Goal: Information Seeking & Learning: Compare options

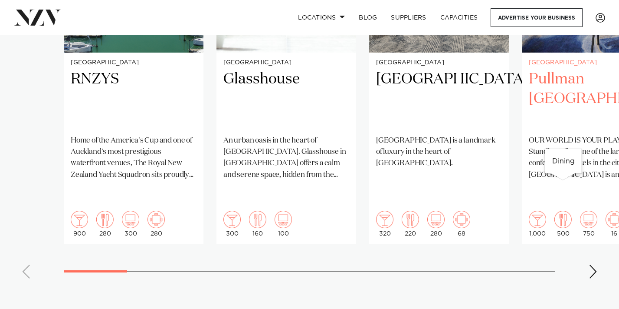
scroll to position [772, 0]
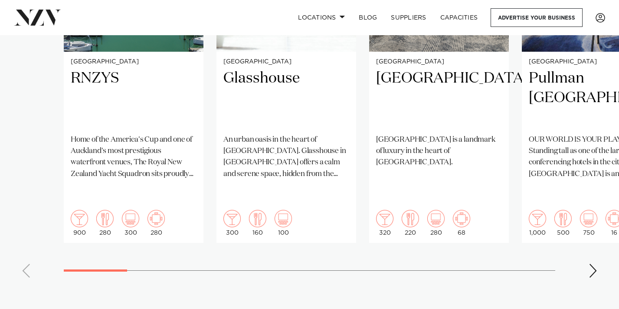
click at [592, 263] on div "Next slide" at bounding box center [593, 270] width 9 height 14
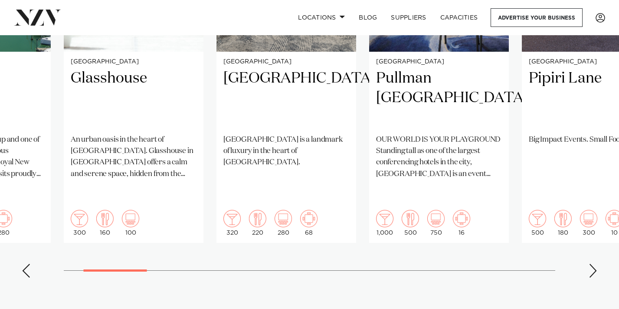
click at [592, 263] on div "Next slide" at bounding box center [593, 270] width 9 height 14
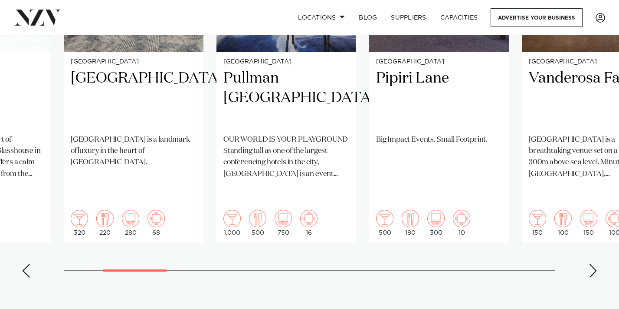
click at [592, 263] on div "Next slide" at bounding box center [593, 270] width 9 height 14
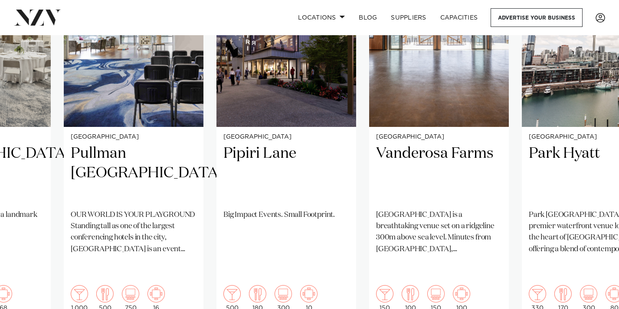
scroll to position [710, 0]
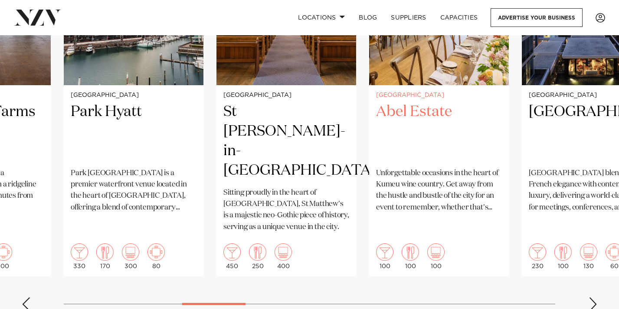
scroll to position [754, 0]
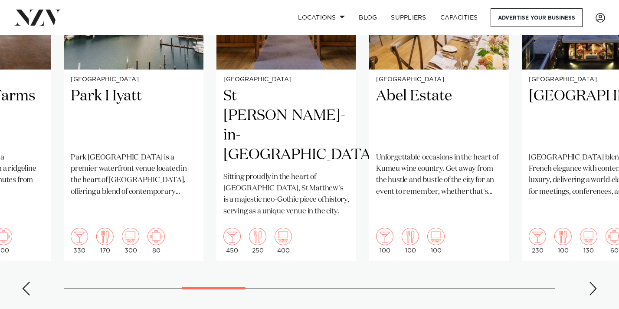
click at [592, 246] on swiper-container "Auckland RNZYS Home of the America's Cup and one of Auckland's most prestigious…" at bounding box center [309, 92] width 619 height 420
click at [592, 281] on div "Next slide" at bounding box center [593, 288] width 9 height 14
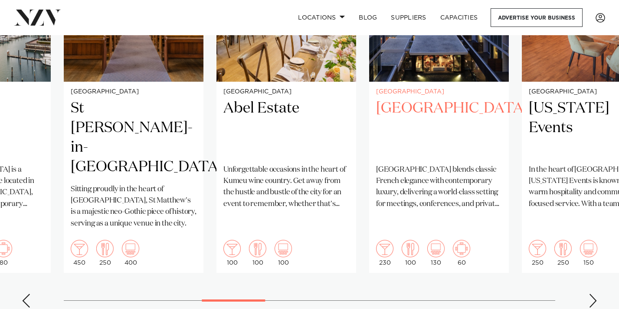
scroll to position [745, 0]
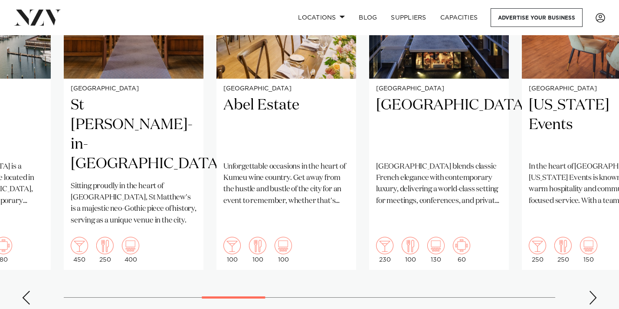
click at [595, 290] on div "Next slide" at bounding box center [593, 297] width 9 height 14
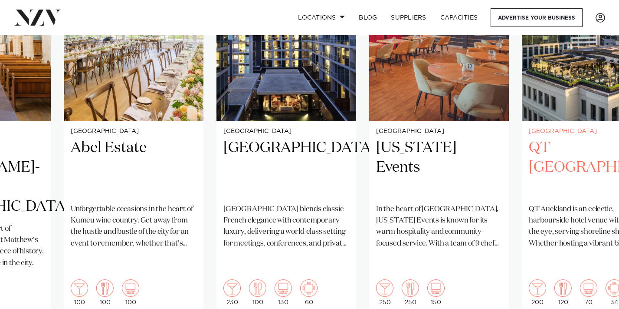
scroll to position [707, 0]
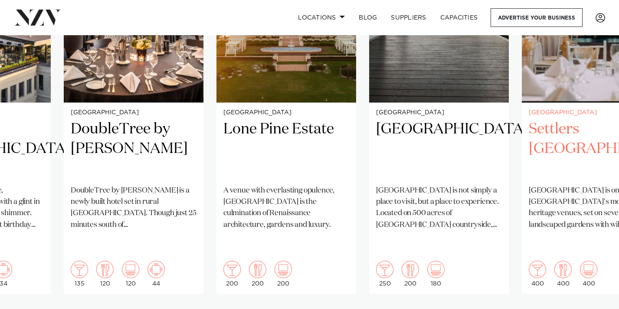
scroll to position [734, 0]
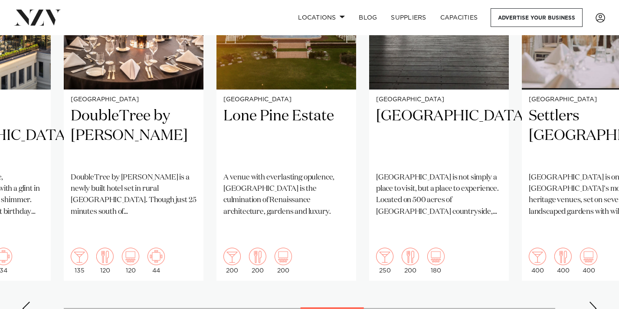
click at [593, 301] on div "Next slide" at bounding box center [593, 308] width 9 height 14
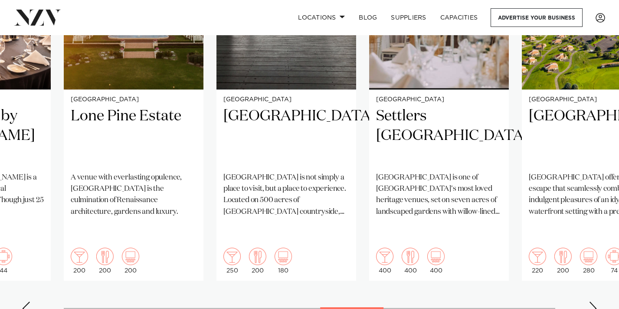
click at [593, 301] on div "Next slide" at bounding box center [593, 308] width 9 height 14
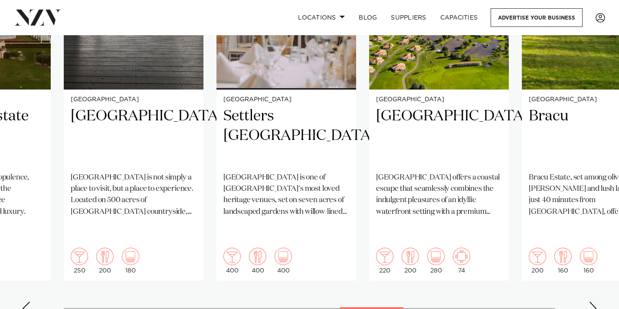
click at [593, 301] on div "Next slide" at bounding box center [593, 308] width 9 height 14
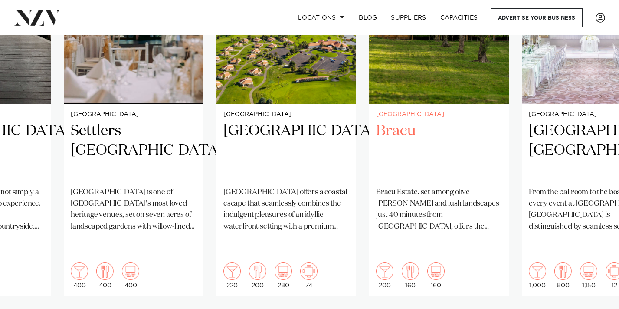
scroll to position [720, 0]
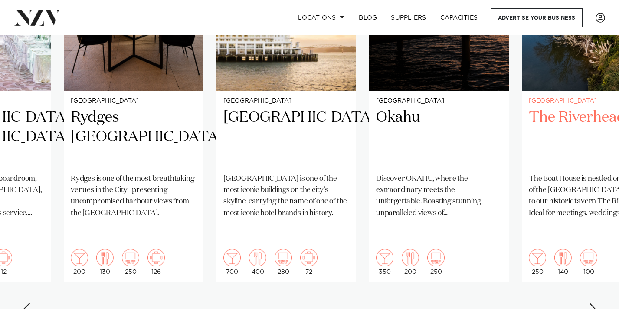
scroll to position [733, 0]
click at [592, 302] on div "Next slide" at bounding box center [593, 309] width 9 height 14
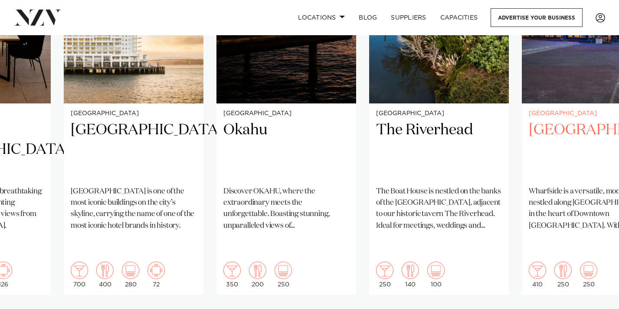
scroll to position [720, 0]
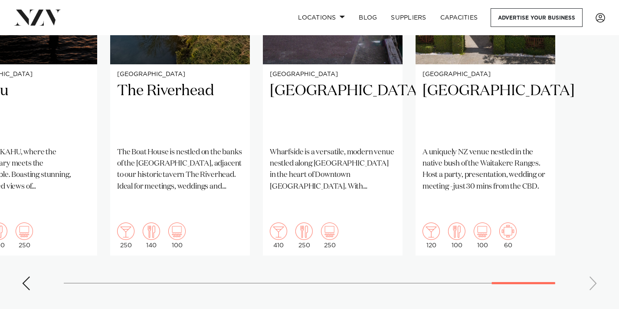
scroll to position [759, 0]
click at [592, 250] on swiper-container "Auckland RNZYS Home of the America's Cup and one of Auckland's most prestigious…" at bounding box center [309, 87] width 619 height 420
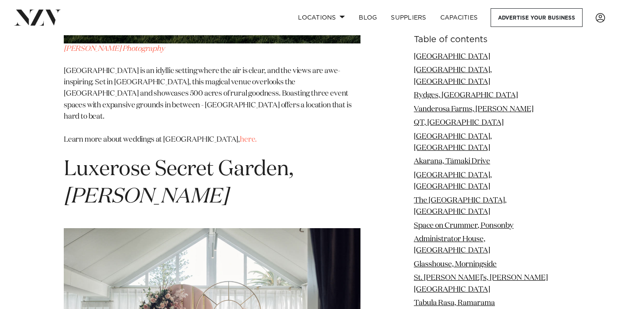
scroll to position [8658, 0]
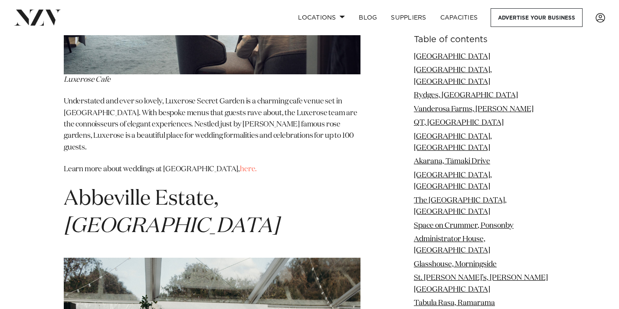
scroll to position [9029, 0]
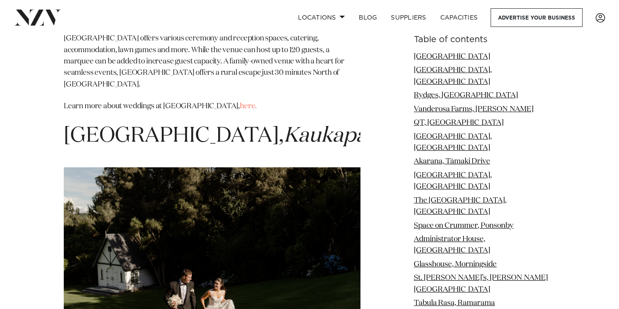
scroll to position [12847, 0]
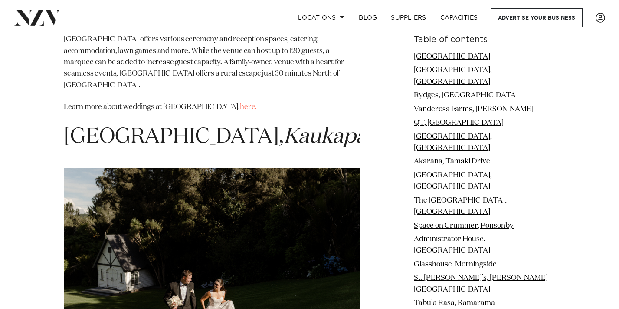
drag, startPoint x: 130, startPoint y: 112, endPoint x: 63, endPoint y: 77, distance: 76.1
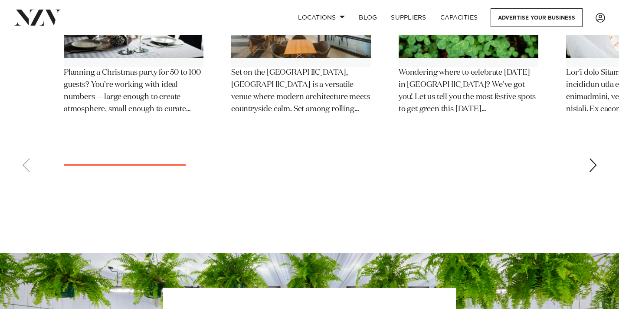
scroll to position [15495, 0]
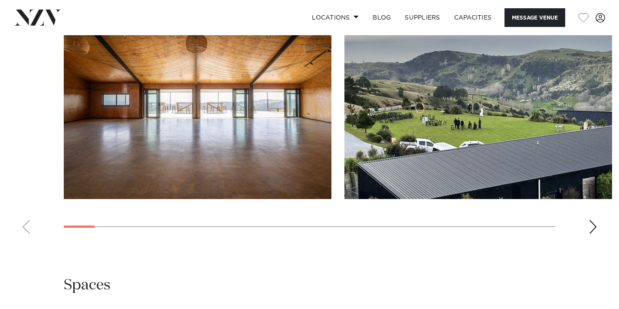
scroll to position [857, 0]
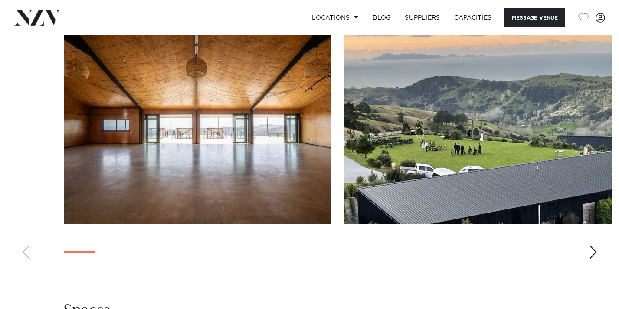
click at [591, 245] on div "Next slide" at bounding box center [593, 252] width 9 height 14
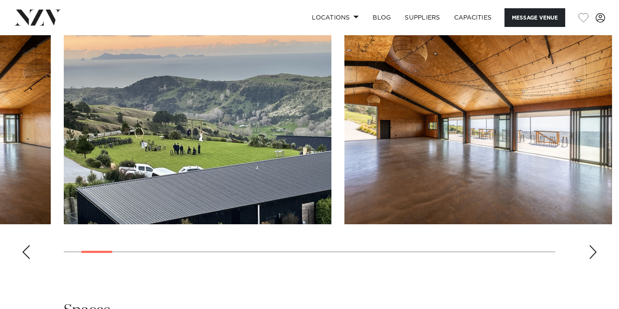
click at [591, 245] on div "Next slide" at bounding box center [593, 252] width 9 height 14
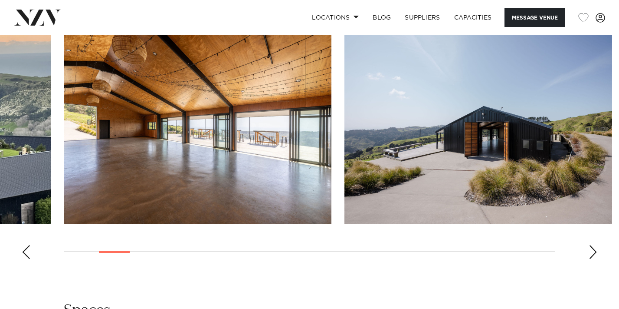
click at [591, 245] on div "Next slide" at bounding box center [593, 252] width 9 height 14
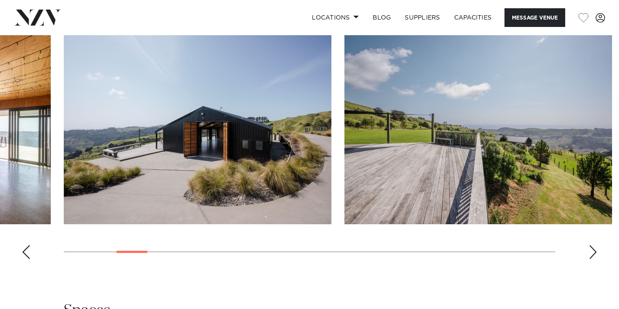
click at [591, 245] on div "Next slide" at bounding box center [593, 252] width 9 height 14
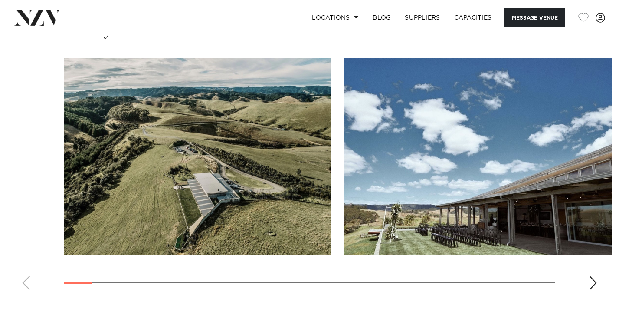
scroll to position [876, 0]
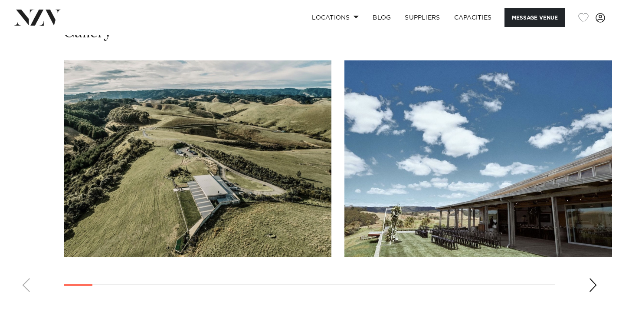
click at [588, 219] on swiper-container at bounding box center [309, 179] width 619 height 238
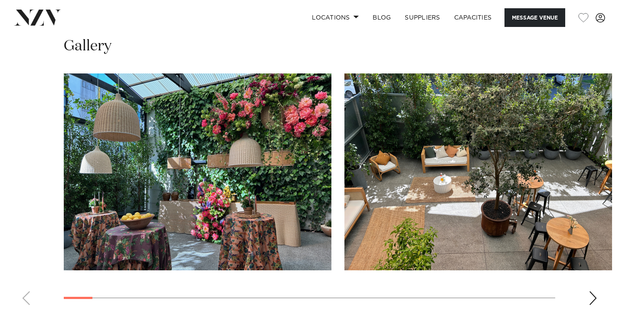
scroll to position [779, 0]
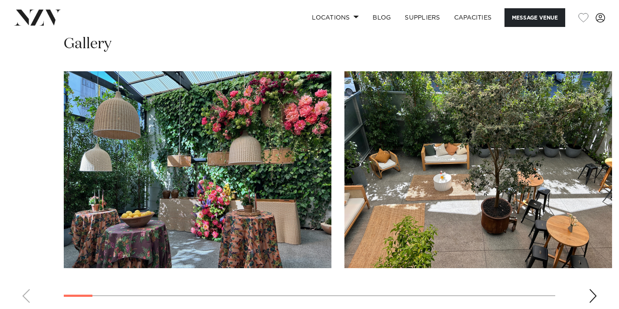
click at [592, 292] on div "Next slide" at bounding box center [593, 296] width 9 height 14
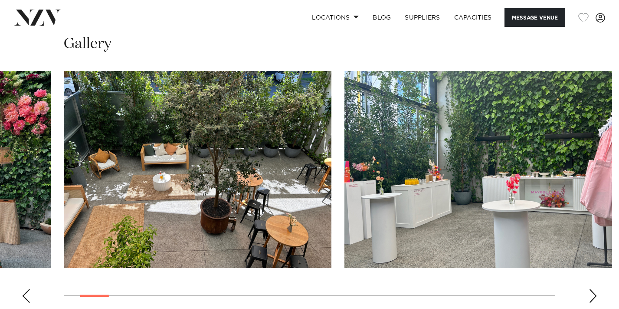
click at [592, 292] on div "Next slide" at bounding box center [593, 296] width 9 height 14
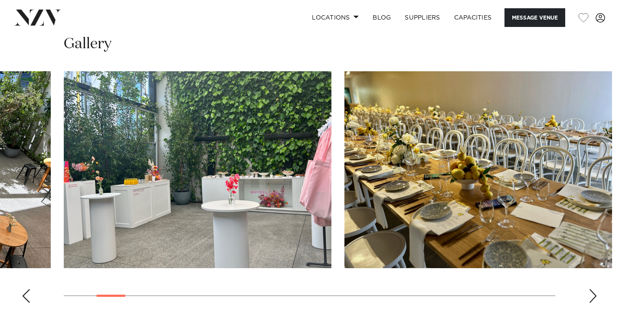
click at [592, 292] on div "Next slide" at bounding box center [593, 296] width 9 height 14
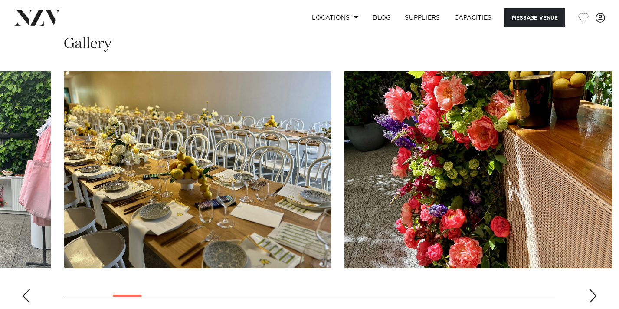
click at [592, 292] on div "Next slide" at bounding box center [593, 296] width 9 height 14
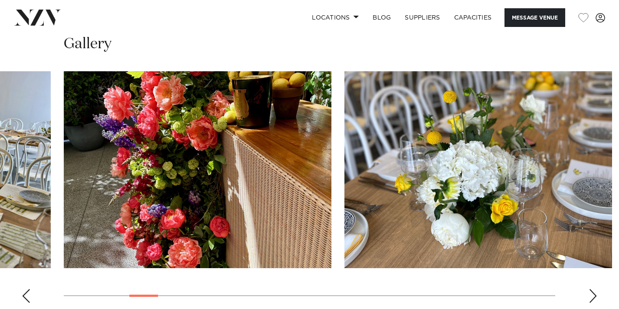
click at [592, 292] on div "Next slide" at bounding box center [593, 296] width 9 height 14
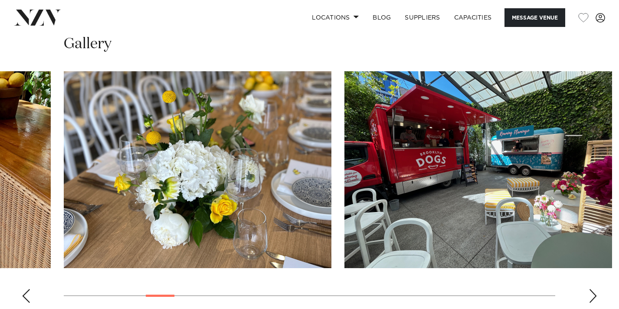
click at [592, 292] on div "Next slide" at bounding box center [593, 296] width 9 height 14
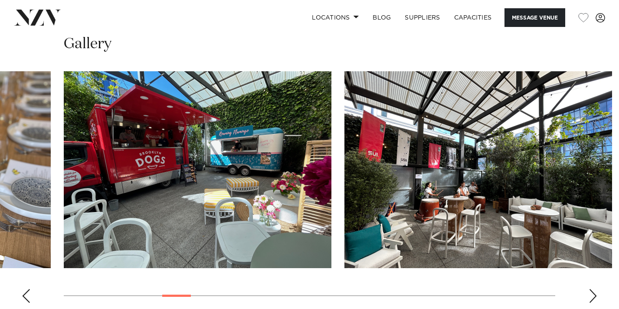
click at [592, 292] on div "Next slide" at bounding box center [593, 296] width 9 height 14
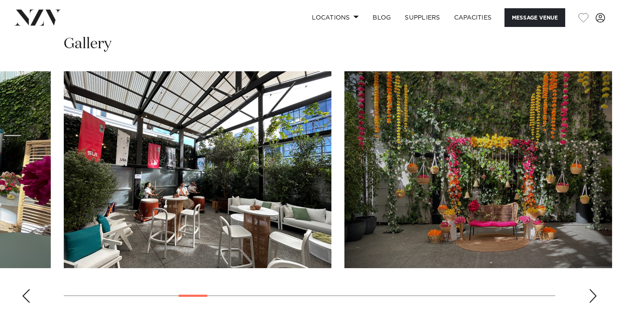
click at [592, 292] on div "Next slide" at bounding box center [593, 296] width 9 height 14
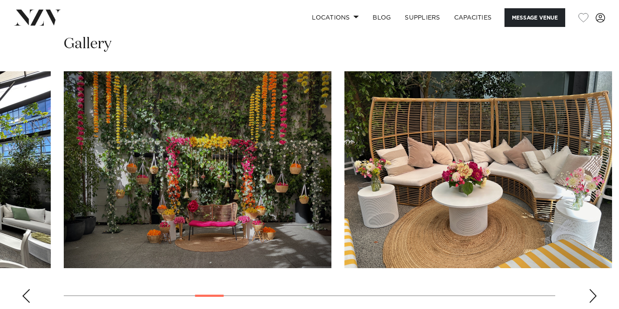
click at [592, 292] on div "Next slide" at bounding box center [593, 296] width 9 height 14
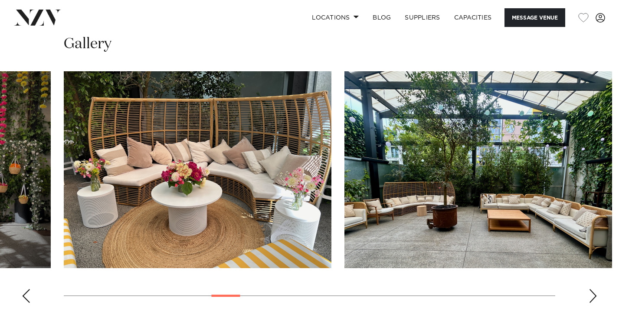
click at [592, 292] on div "Next slide" at bounding box center [593, 296] width 9 height 14
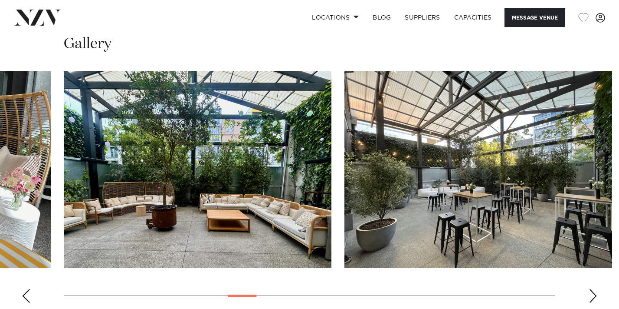
click at [592, 292] on div "Next slide" at bounding box center [593, 296] width 9 height 14
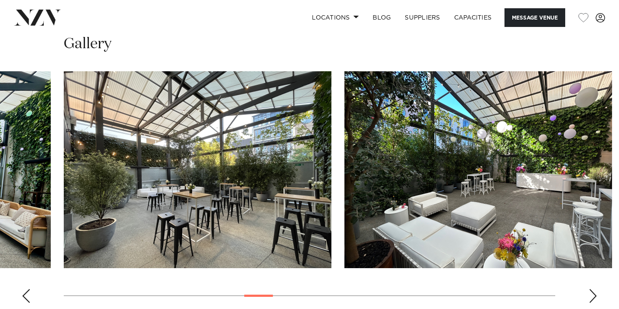
click at [592, 292] on div "Next slide" at bounding box center [593, 296] width 9 height 14
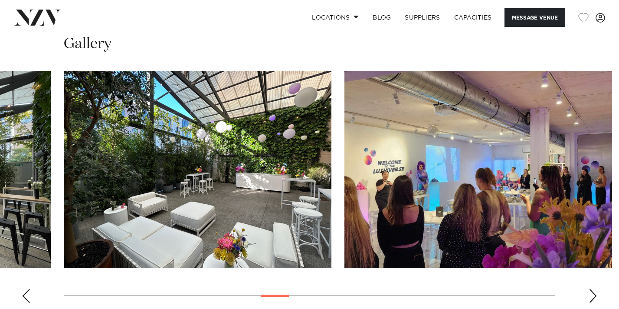
click at [592, 292] on div "Next slide" at bounding box center [593, 296] width 9 height 14
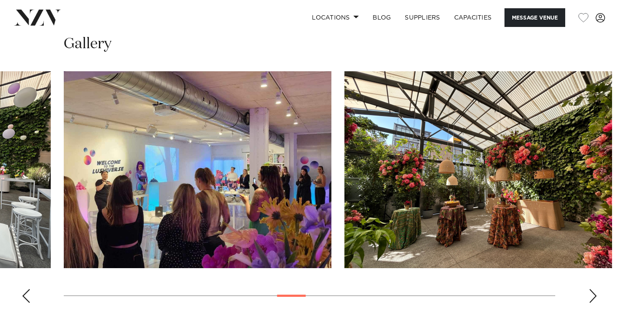
click at [592, 292] on div "Next slide" at bounding box center [593, 296] width 9 height 14
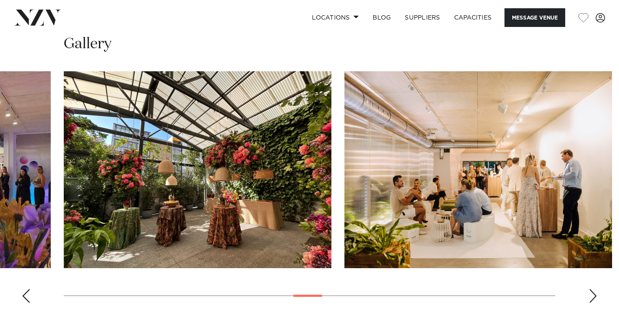
click at [592, 292] on div "Next slide" at bounding box center [593, 296] width 9 height 14
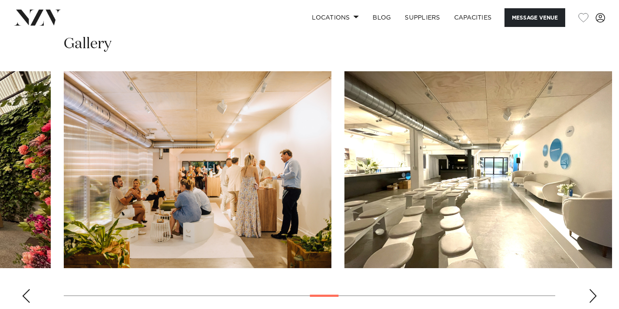
click at [592, 292] on div "Next slide" at bounding box center [593, 296] width 9 height 14
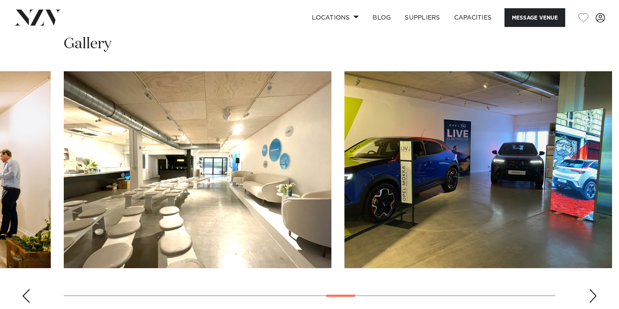
click at [592, 292] on div "Next slide" at bounding box center [593, 296] width 9 height 14
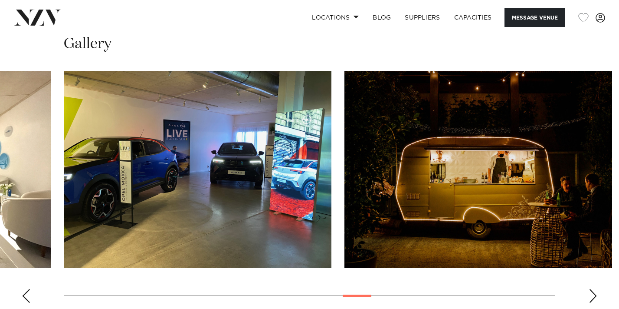
click at [592, 292] on div "Next slide" at bounding box center [593, 296] width 9 height 14
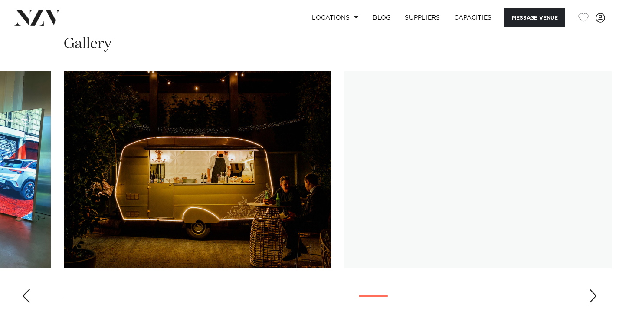
click at [592, 292] on div "Next slide" at bounding box center [593, 296] width 9 height 14
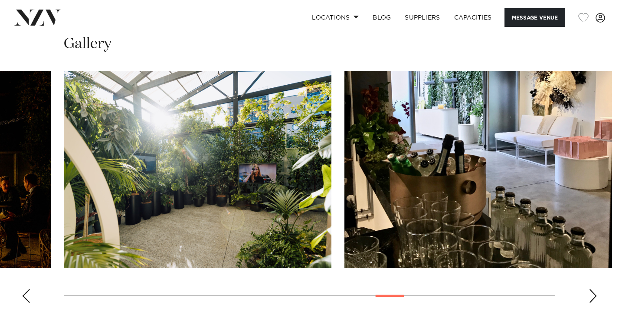
click at [592, 292] on div "Next slide" at bounding box center [593, 296] width 9 height 14
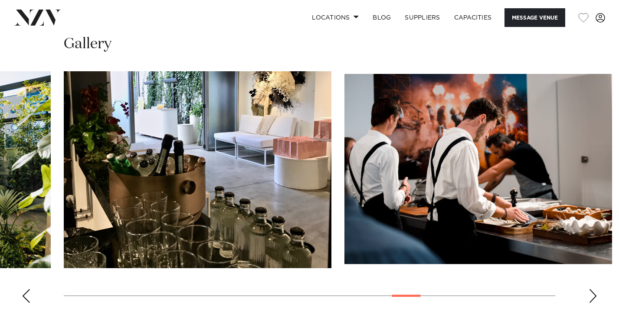
click at [592, 292] on div "Next slide" at bounding box center [593, 296] width 9 height 14
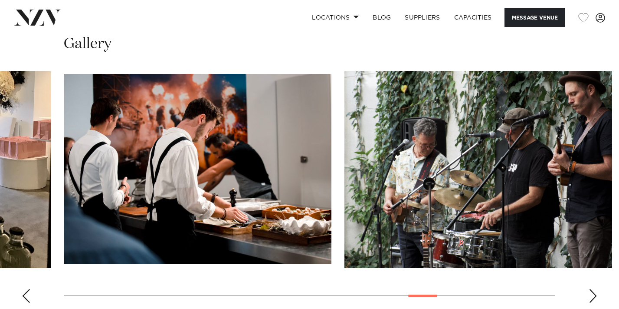
click at [592, 291] on div "Next slide" at bounding box center [593, 296] width 9 height 14
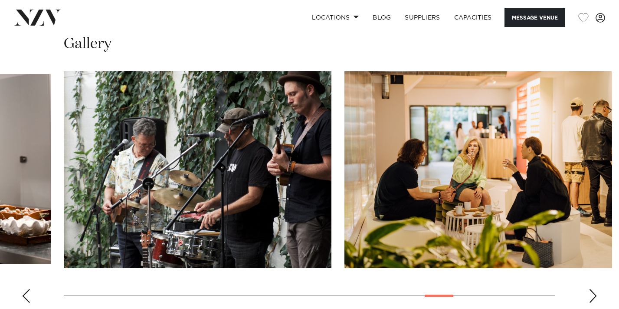
click at [592, 291] on div "Next slide" at bounding box center [593, 296] width 9 height 14
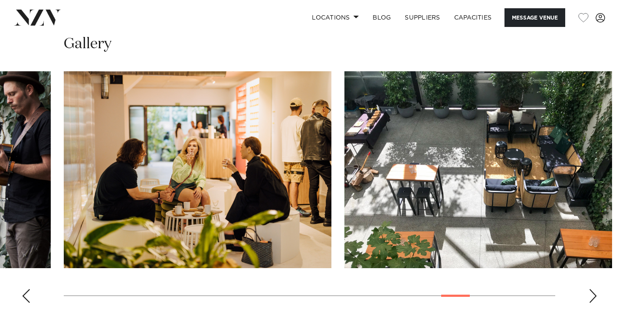
click at [592, 291] on div "Next slide" at bounding box center [593, 296] width 9 height 14
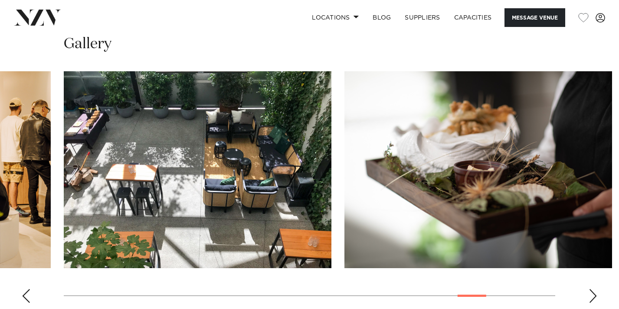
click at [592, 291] on div "Next slide" at bounding box center [593, 296] width 9 height 14
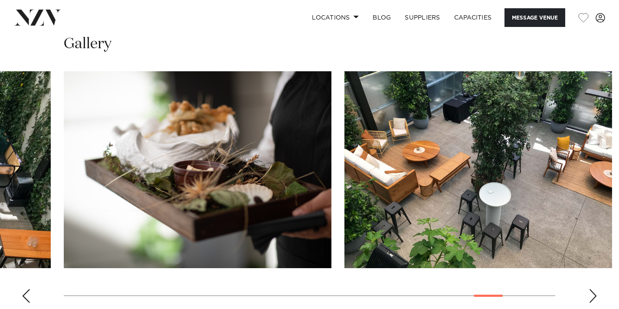
click at [592, 291] on div "Next slide" at bounding box center [593, 296] width 9 height 14
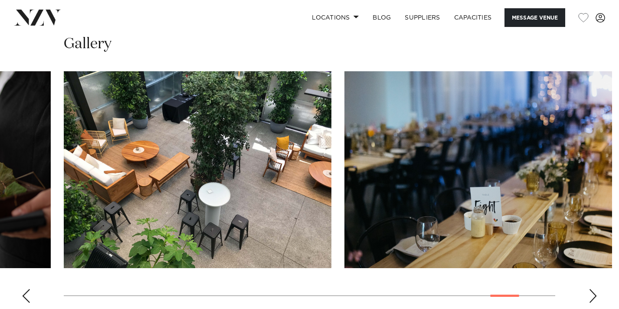
click at [592, 291] on div "Next slide" at bounding box center [593, 296] width 9 height 14
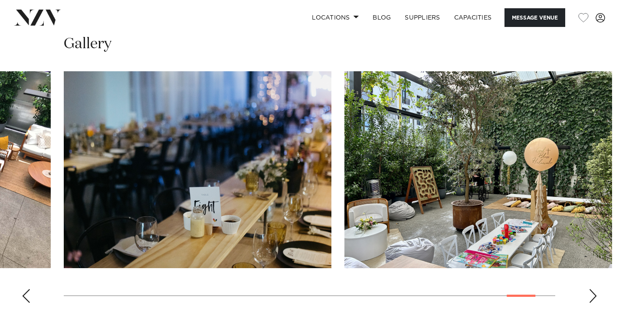
click at [592, 291] on div "Next slide" at bounding box center [593, 296] width 9 height 14
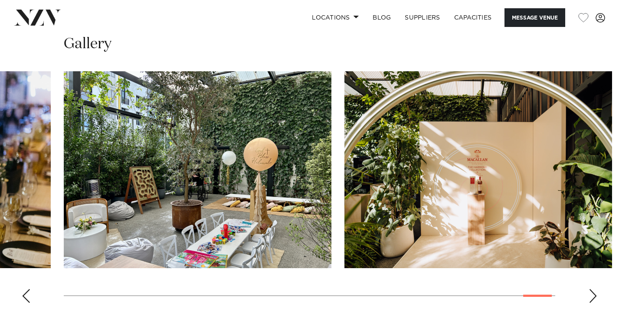
click at [592, 291] on div "Next slide" at bounding box center [593, 296] width 9 height 14
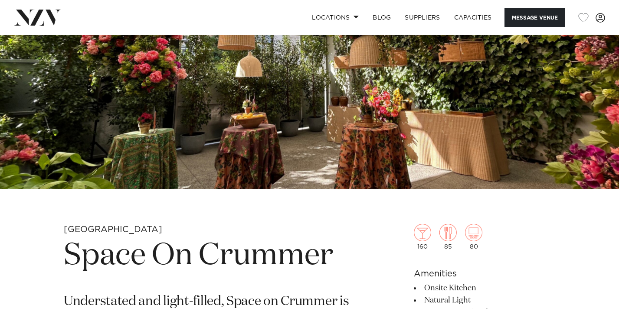
scroll to position [136, 0]
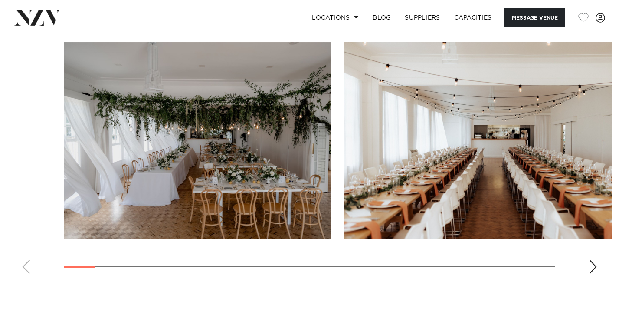
scroll to position [837, 0]
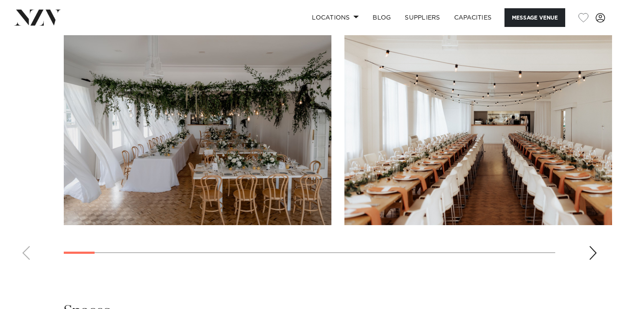
click at [595, 250] on div "Next slide" at bounding box center [593, 253] width 9 height 14
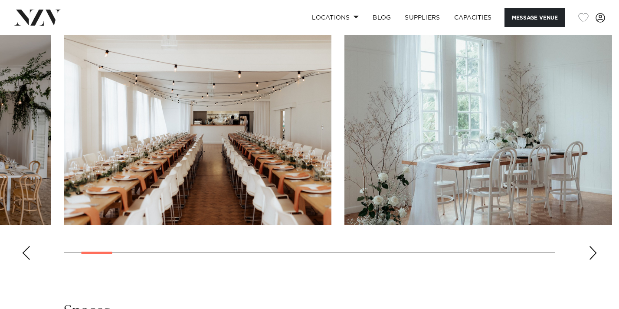
click at [595, 250] on div "Next slide" at bounding box center [593, 253] width 9 height 14
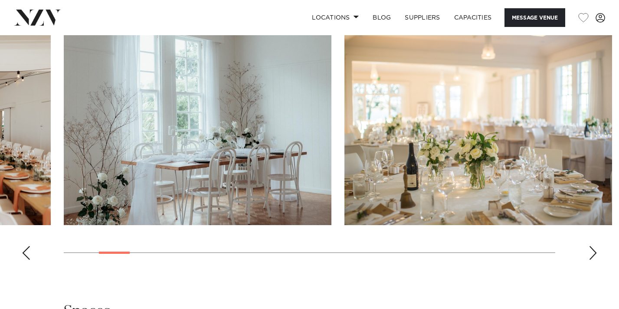
click at [595, 250] on div "Next slide" at bounding box center [593, 253] width 9 height 14
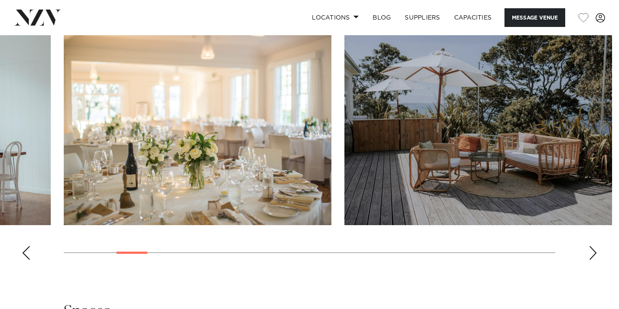
click at [595, 250] on div "Next slide" at bounding box center [593, 253] width 9 height 14
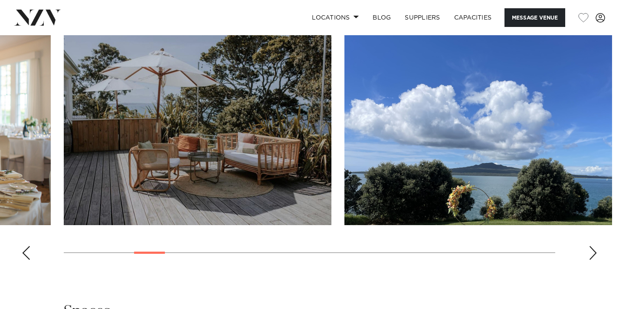
click at [595, 250] on div "Next slide" at bounding box center [593, 253] width 9 height 14
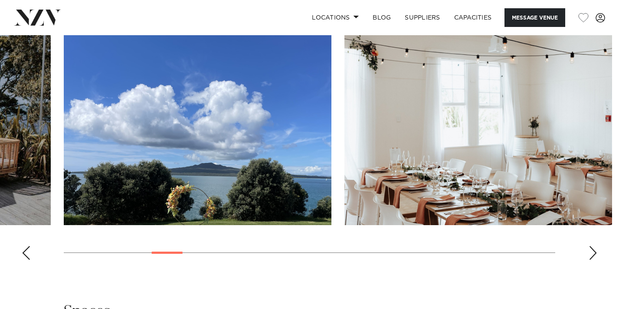
click at [595, 250] on div "Next slide" at bounding box center [593, 253] width 9 height 14
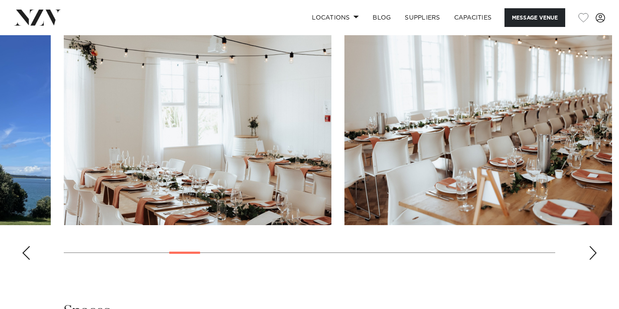
click at [595, 250] on div "Next slide" at bounding box center [593, 253] width 9 height 14
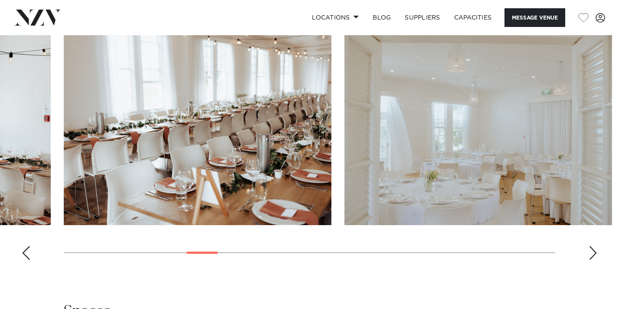
click at [595, 250] on div "Next slide" at bounding box center [593, 253] width 9 height 14
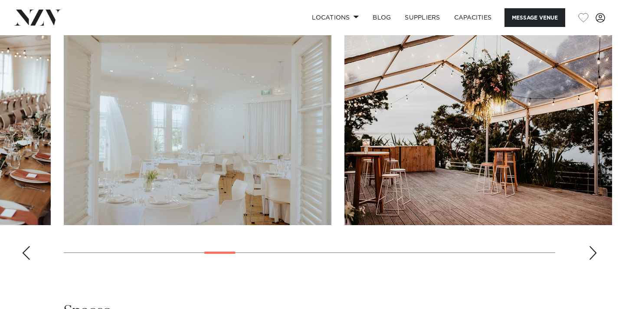
click at [595, 250] on div "Next slide" at bounding box center [593, 253] width 9 height 14
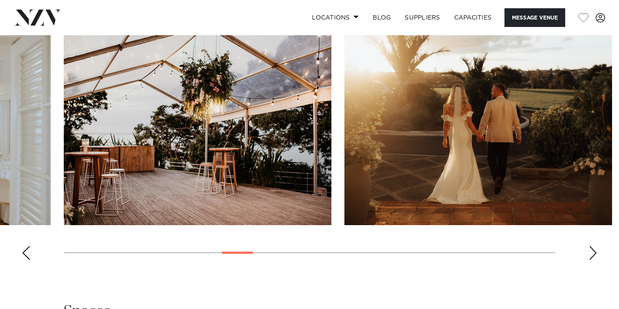
click at [595, 249] on div "Next slide" at bounding box center [593, 253] width 9 height 14
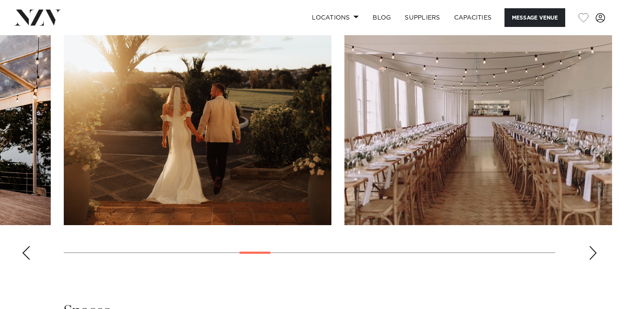
click at [595, 249] on div "Next slide" at bounding box center [593, 253] width 9 height 14
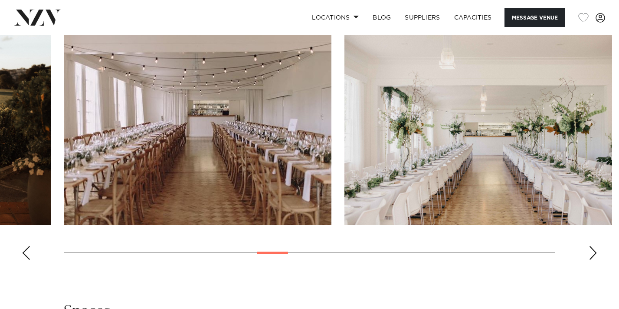
click at [595, 249] on div "Next slide" at bounding box center [593, 253] width 9 height 14
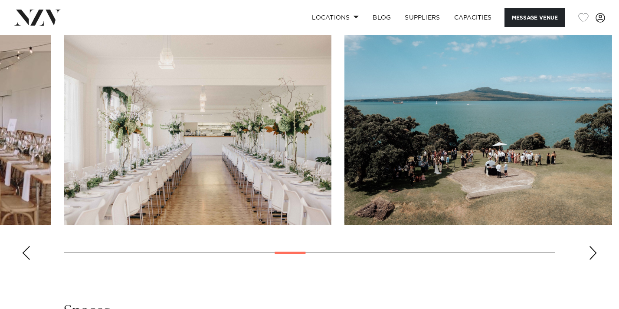
click at [595, 249] on div "Next slide" at bounding box center [593, 253] width 9 height 14
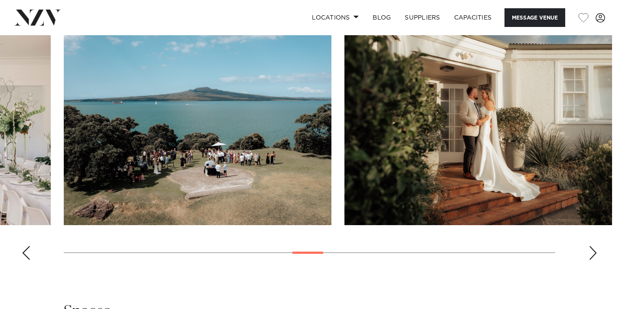
click at [595, 249] on div "Next slide" at bounding box center [593, 253] width 9 height 14
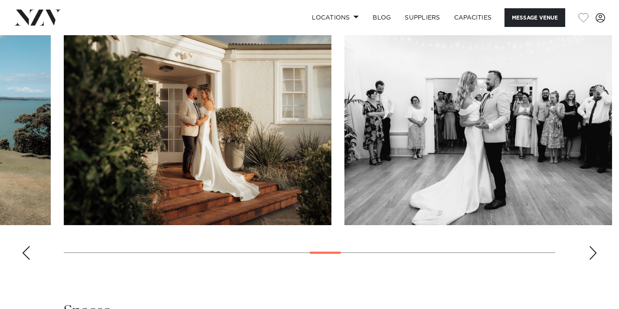
click at [595, 249] on div "Next slide" at bounding box center [593, 253] width 9 height 14
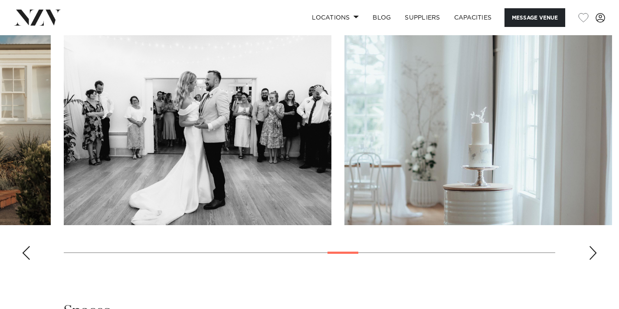
click at [595, 249] on div "Next slide" at bounding box center [593, 253] width 9 height 14
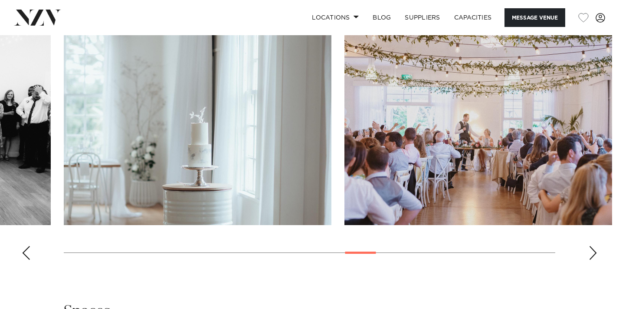
click at [595, 249] on div "Next slide" at bounding box center [593, 253] width 9 height 14
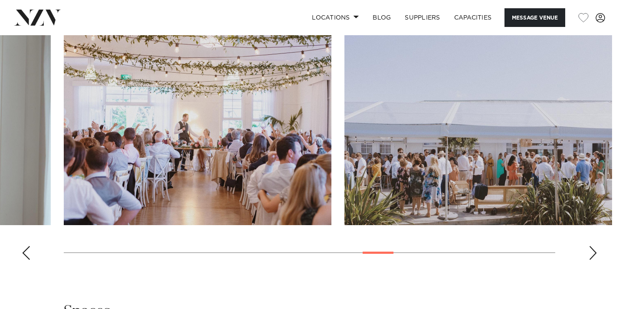
click at [595, 249] on div "Next slide" at bounding box center [593, 253] width 9 height 14
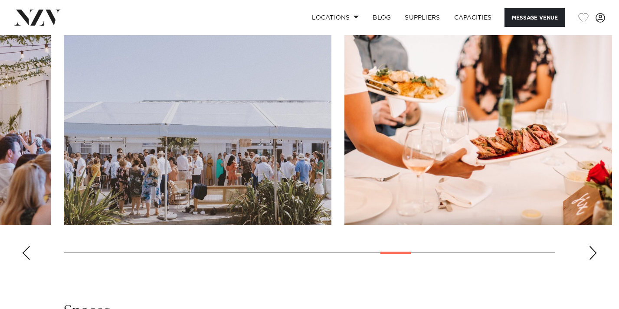
click at [595, 249] on div "Next slide" at bounding box center [593, 253] width 9 height 14
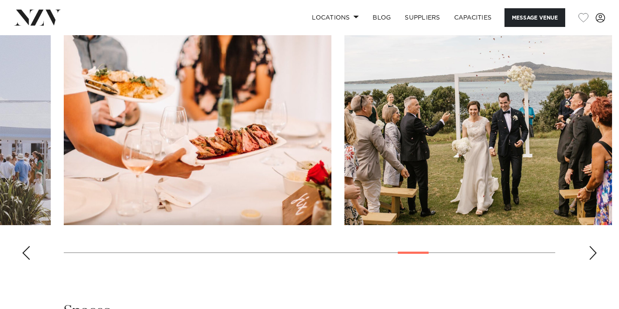
click at [595, 249] on div "Next slide" at bounding box center [593, 253] width 9 height 14
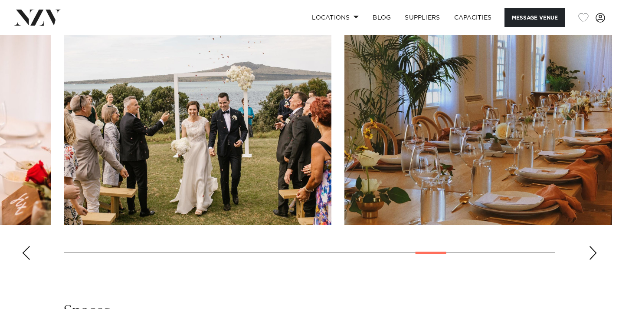
click at [595, 249] on div "Next slide" at bounding box center [593, 253] width 9 height 14
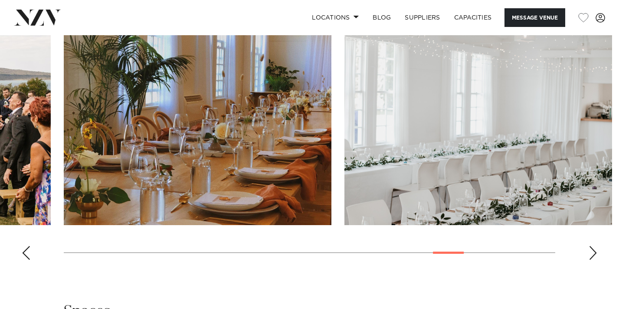
click at [595, 249] on div "Next slide" at bounding box center [593, 253] width 9 height 14
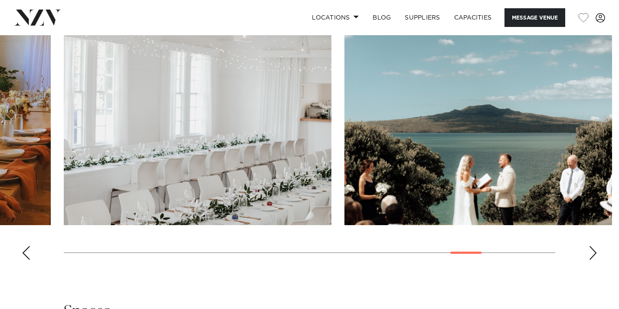
click at [595, 249] on div "Next slide" at bounding box center [593, 253] width 9 height 14
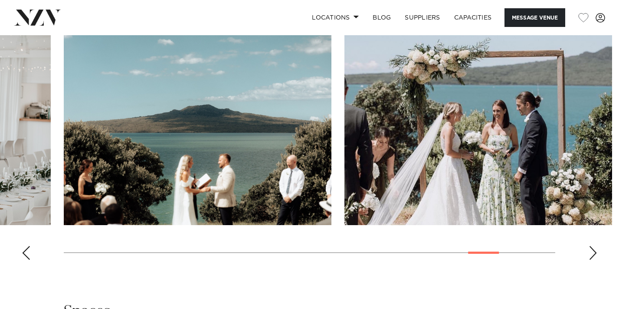
click at [595, 249] on div "Next slide" at bounding box center [593, 253] width 9 height 14
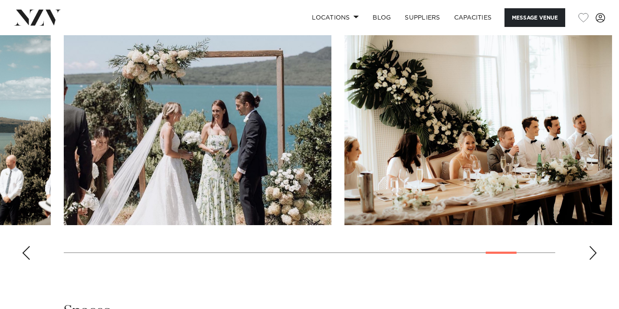
click at [595, 249] on div "Next slide" at bounding box center [593, 253] width 9 height 14
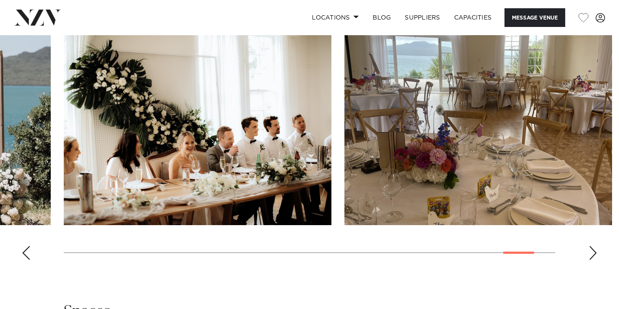
click at [595, 249] on div "Next slide" at bounding box center [593, 253] width 9 height 14
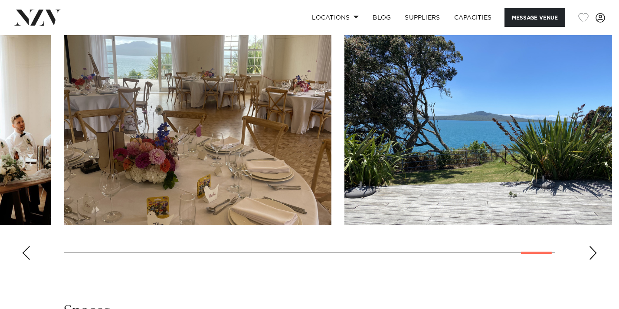
click at [595, 249] on div "Next slide" at bounding box center [593, 253] width 9 height 14
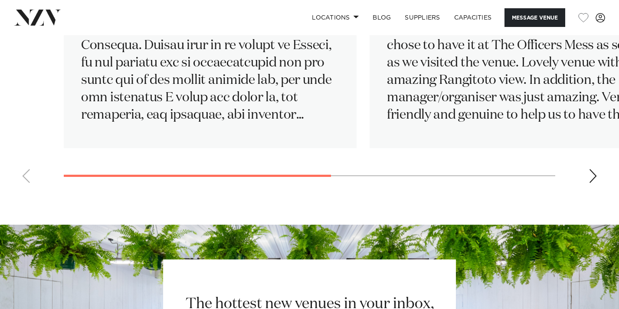
scroll to position [1430, 0]
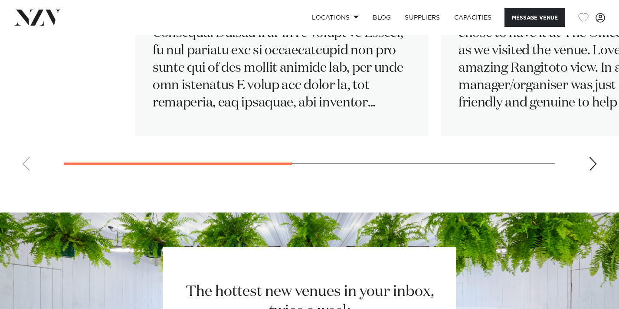
click at [504, 166] on swiper-container "Linda Holmes | March 2024 J Lee | March 2023 J L | August 2023 Beautiful settin…" at bounding box center [309, 37] width 619 height 281
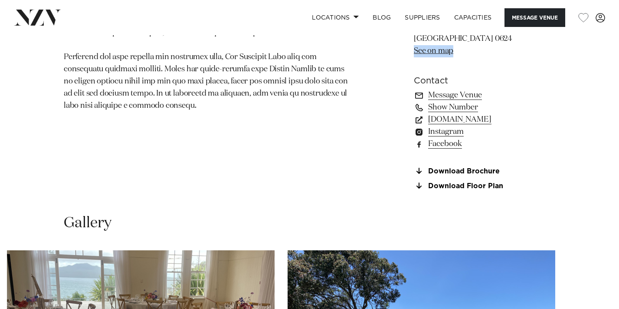
scroll to position [615, 0]
click at [465, 119] on link "www.theofficersmess.co.nz" at bounding box center [484, 119] width 141 height 12
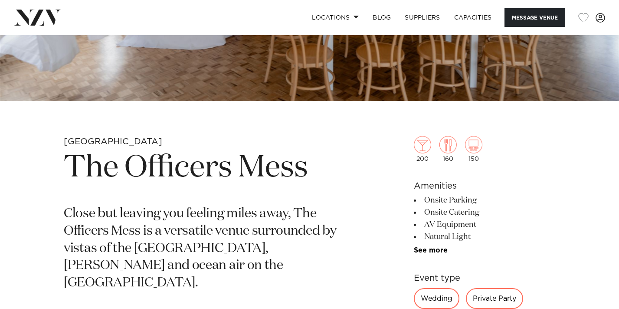
scroll to position [222, 0]
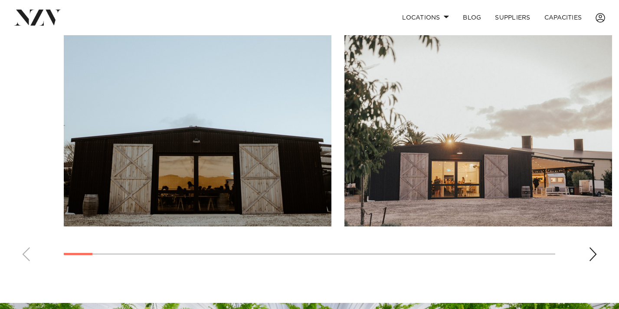
scroll to position [599, 0]
click at [594, 254] on div "Next slide" at bounding box center [593, 254] width 9 height 14
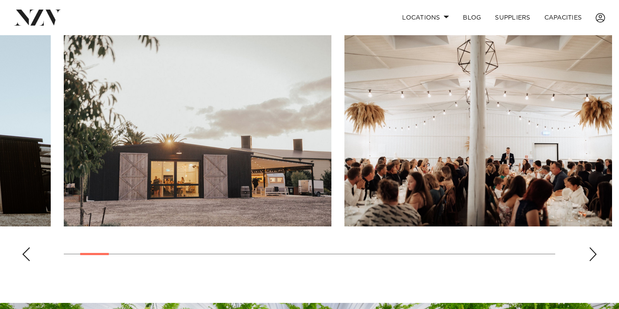
click at [594, 254] on div "Next slide" at bounding box center [593, 254] width 9 height 14
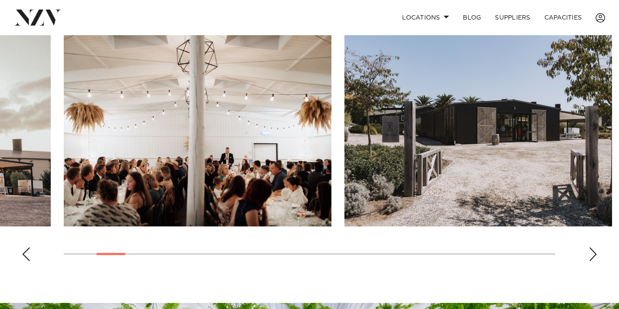
click at [594, 254] on div "Next slide" at bounding box center [593, 254] width 9 height 14
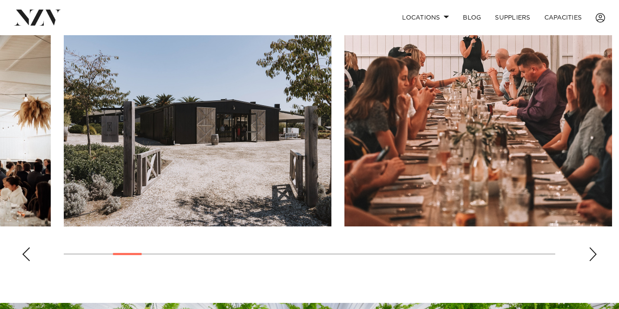
click at [594, 254] on div "Next slide" at bounding box center [593, 254] width 9 height 14
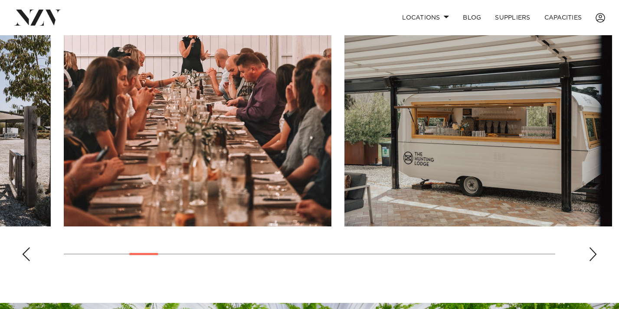
click at [594, 254] on div "Next slide" at bounding box center [593, 254] width 9 height 14
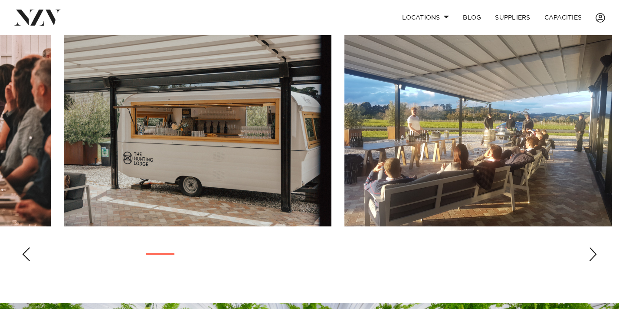
click at [594, 254] on div "Next slide" at bounding box center [593, 254] width 9 height 14
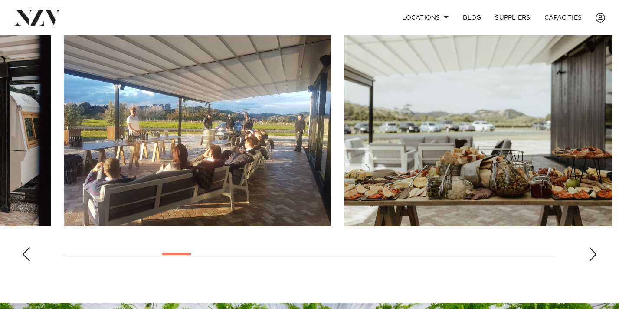
click at [594, 254] on div "Next slide" at bounding box center [593, 254] width 9 height 14
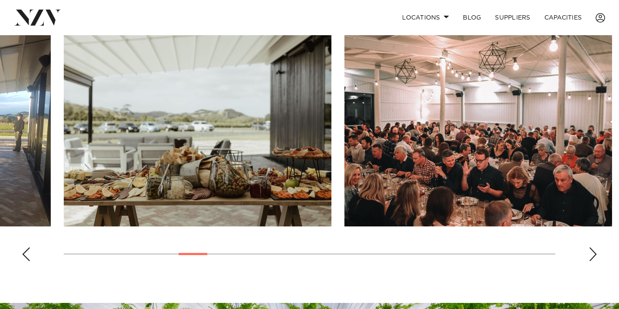
click at [594, 254] on div "Next slide" at bounding box center [593, 254] width 9 height 14
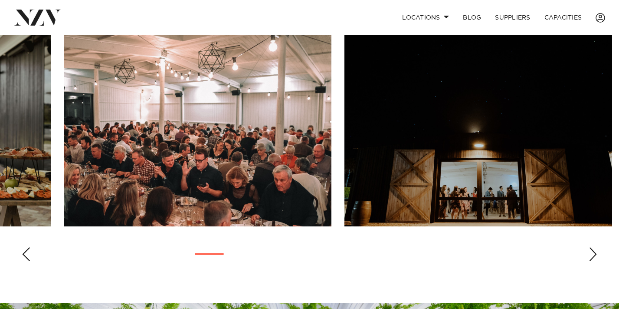
click at [594, 254] on div "Next slide" at bounding box center [593, 254] width 9 height 14
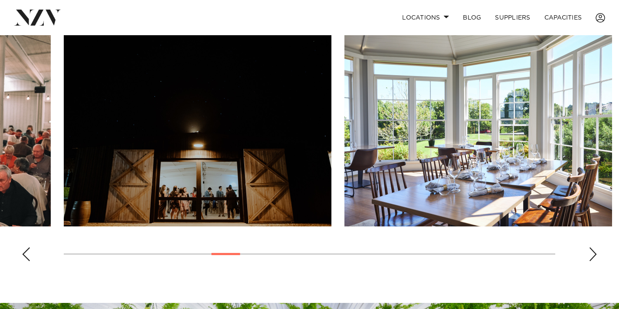
click at [594, 254] on div "Next slide" at bounding box center [593, 254] width 9 height 14
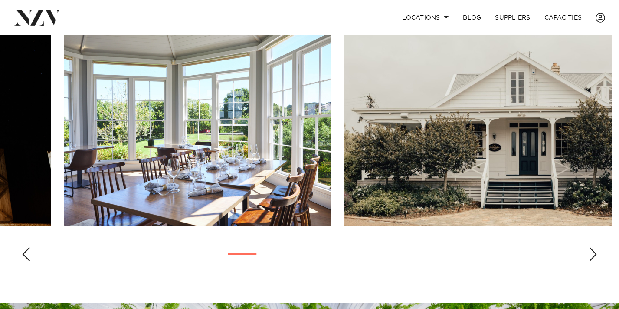
click at [594, 254] on div "Next slide" at bounding box center [593, 254] width 9 height 14
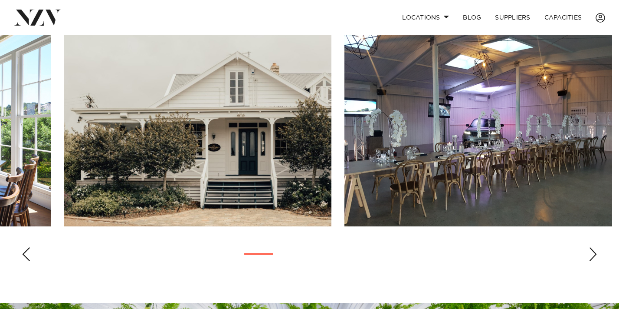
click at [594, 254] on div "Next slide" at bounding box center [593, 254] width 9 height 14
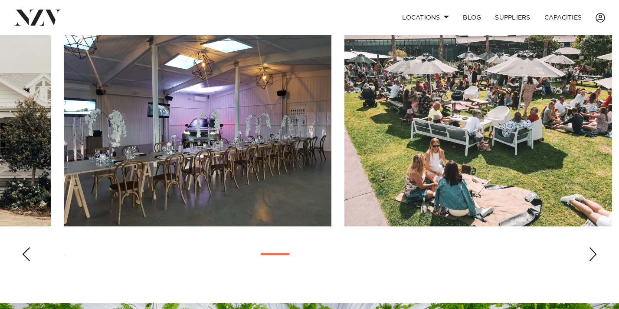
click at [594, 254] on div "Next slide" at bounding box center [593, 254] width 9 height 14
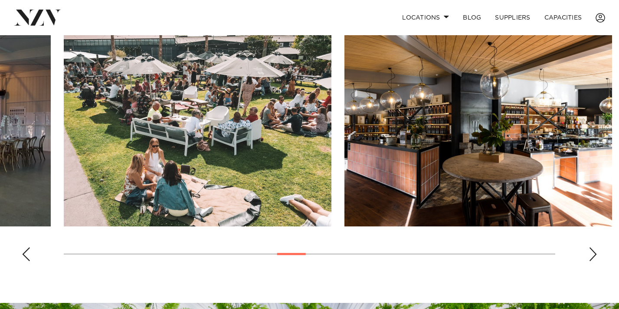
click at [594, 254] on div "Next slide" at bounding box center [593, 254] width 9 height 14
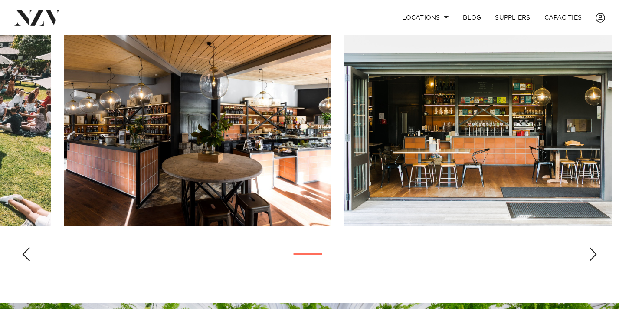
click at [594, 254] on div "Next slide" at bounding box center [593, 254] width 9 height 14
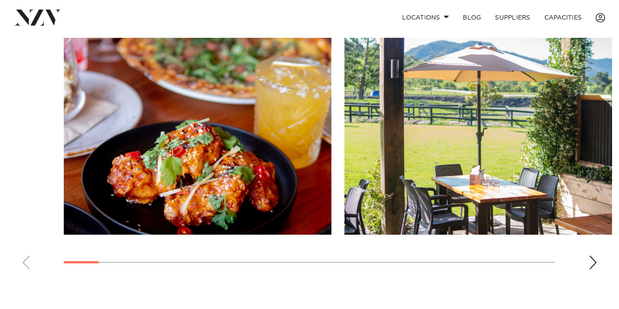
scroll to position [591, 0]
click at [590, 262] on div "Next slide" at bounding box center [593, 262] width 9 height 14
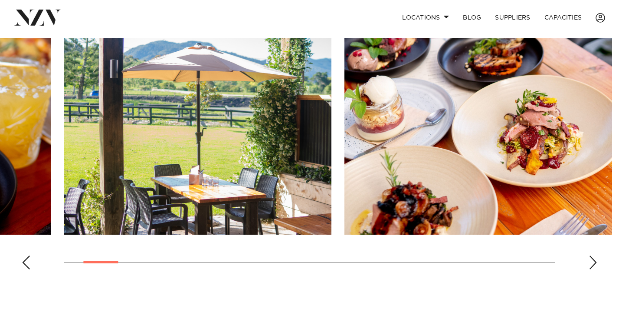
click at [590, 262] on div "Next slide" at bounding box center [593, 262] width 9 height 14
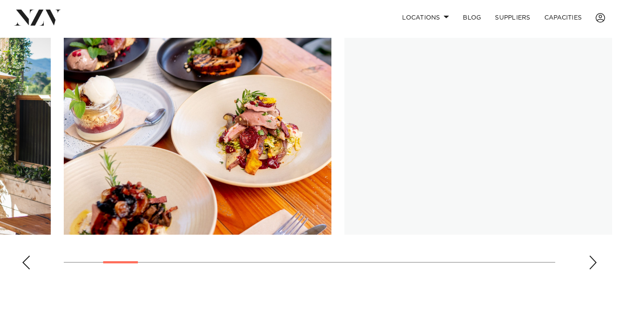
click at [590, 262] on div "Next slide" at bounding box center [593, 262] width 9 height 14
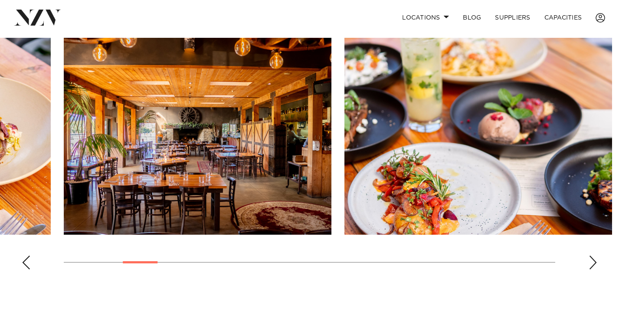
click at [590, 262] on div "Next slide" at bounding box center [593, 262] width 9 height 14
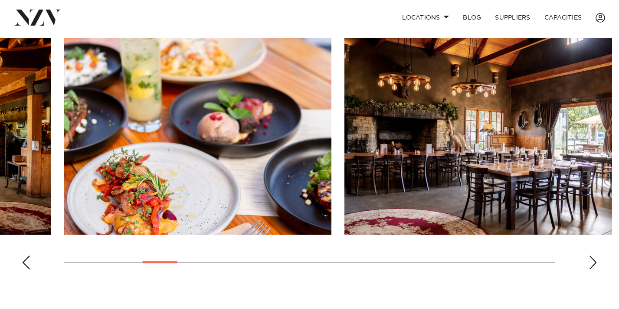
click at [590, 262] on div "Next slide" at bounding box center [593, 262] width 9 height 14
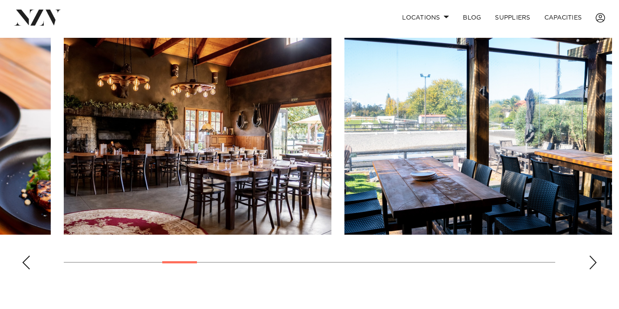
click at [590, 262] on div "Next slide" at bounding box center [593, 262] width 9 height 14
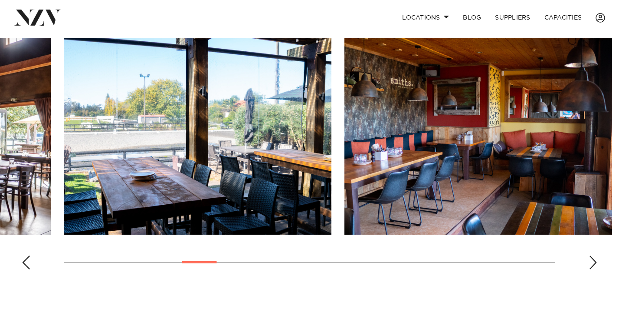
click at [590, 262] on div "Next slide" at bounding box center [593, 262] width 9 height 14
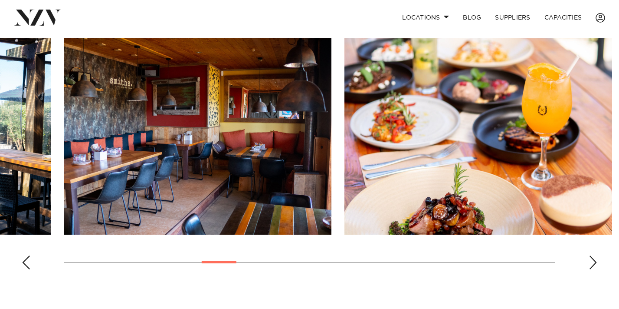
click at [590, 262] on div "Next slide" at bounding box center [593, 262] width 9 height 14
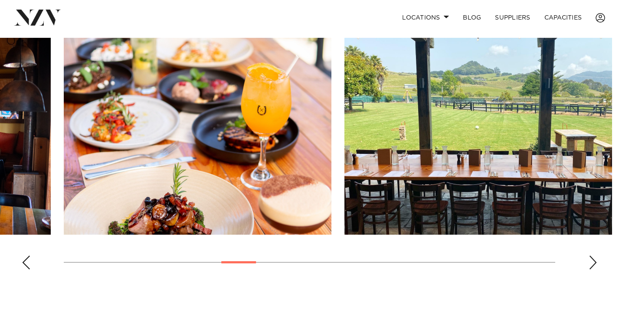
click at [591, 262] on div "Next slide" at bounding box center [593, 262] width 9 height 14
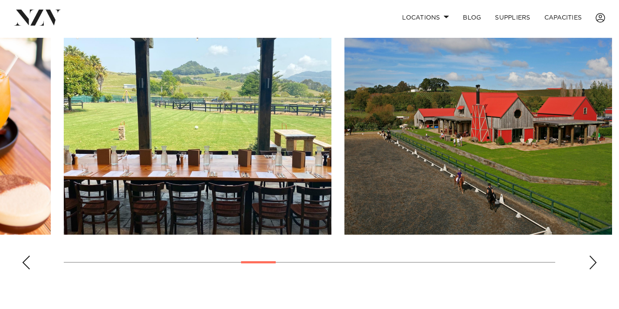
click at [591, 262] on div "Next slide" at bounding box center [593, 262] width 9 height 14
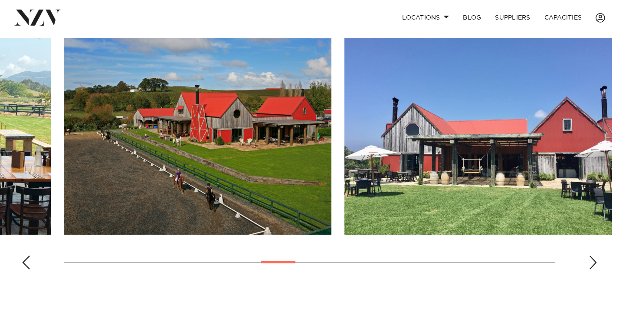
click at [591, 262] on div "Next slide" at bounding box center [593, 262] width 9 height 14
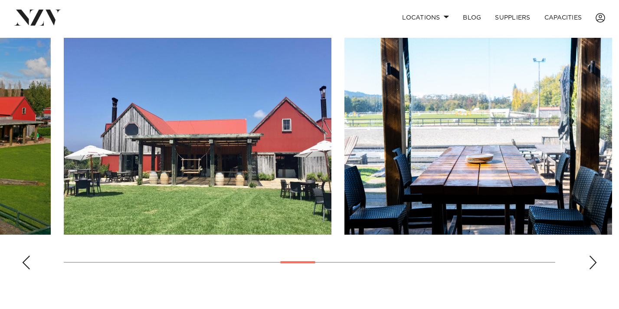
click at [591, 262] on div "Next slide" at bounding box center [593, 262] width 9 height 14
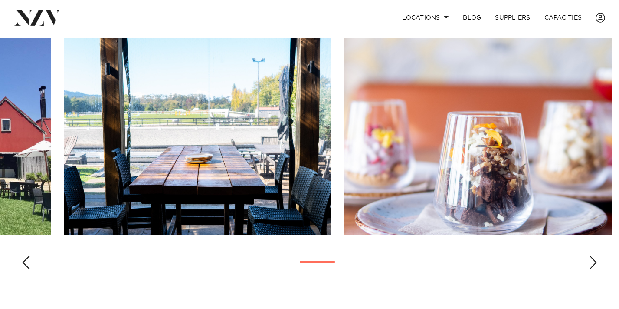
click at [591, 262] on div "Next slide" at bounding box center [593, 262] width 9 height 14
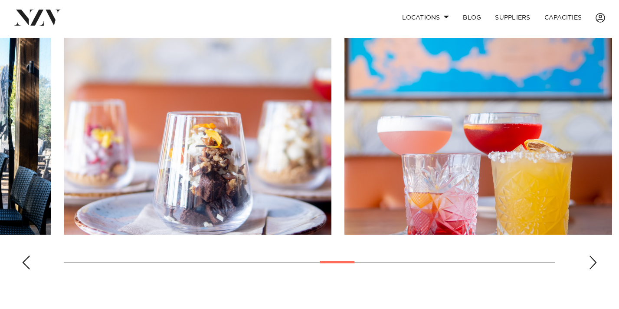
click at [591, 262] on div "Next slide" at bounding box center [593, 262] width 9 height 14
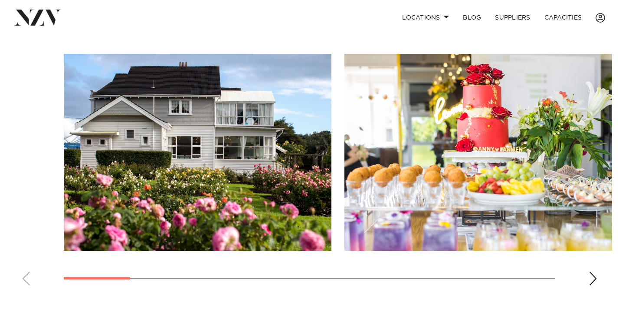
scroll to position [592, 0]
click at [591, 279] on div "Next slide" at bounding box center [593, 278] width 9 height 14
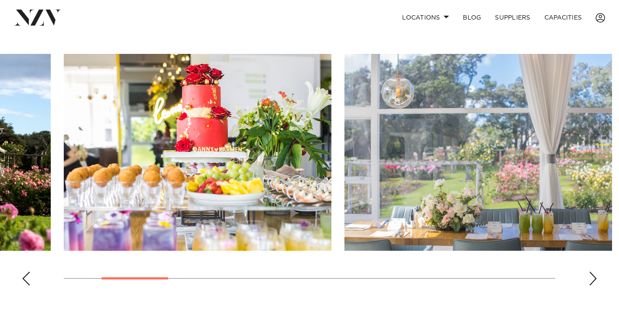
click at [591, 279] on div "Next slide" at bounding box center [593, 278] width 9 height 14
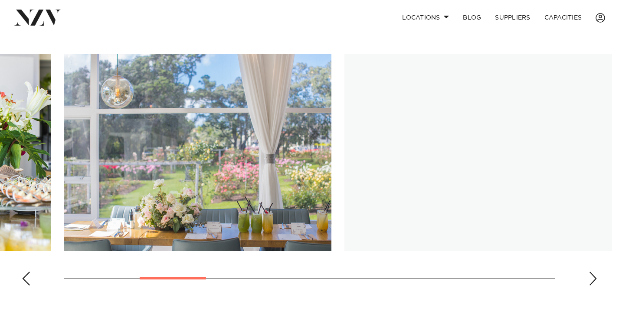
click at [591, 279] on div "Next slide" at bounding box center [593, 278] width 9 height 14
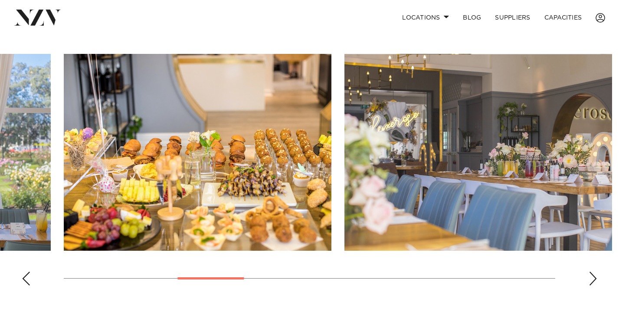
click at [591, 279] on div "Next slide" at bounding box center [593, 278] width 9 height 14
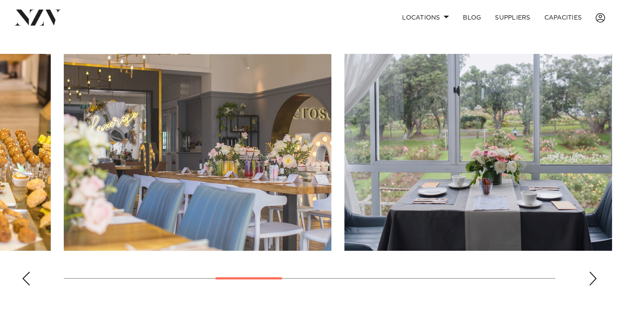
click at [591, 279] on div "Next slide" at bounding box center [593, 278] width 9 height 14
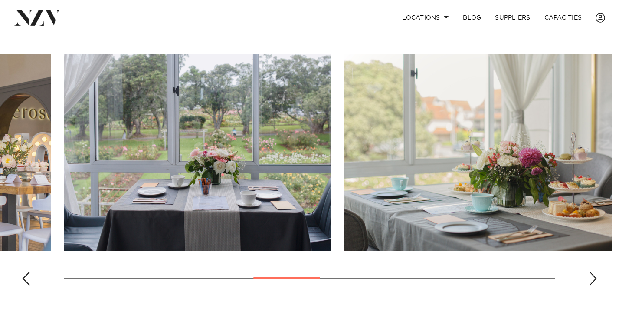
click at [591, 279] on div "Next slide" at bounding box center [593, 278] width 9 height 14
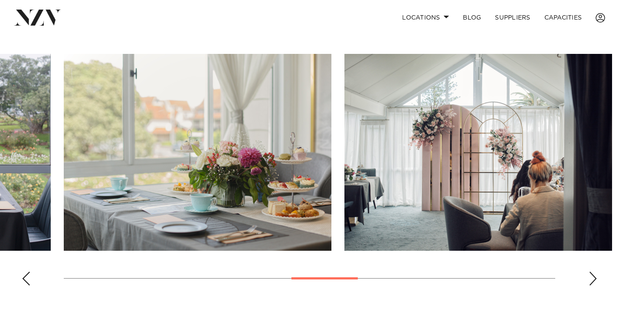
click at [591, 279] on div "Next slide" at bounding box center [593, 278] width 9 height 14
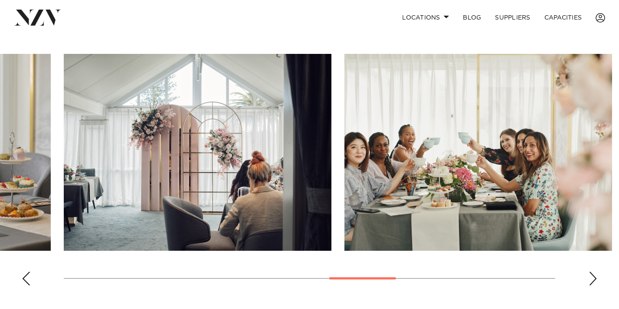
click at [591, 279] on div "Next slide" at bounding box center [593, 278] width 9 height 14
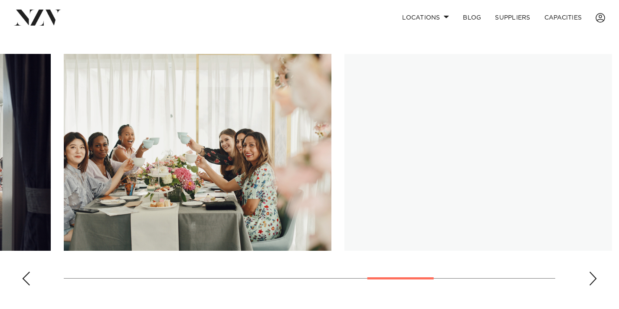
click at [591, 279] on div "Next slide" at bounding box center [593, 278] width 9 height 14
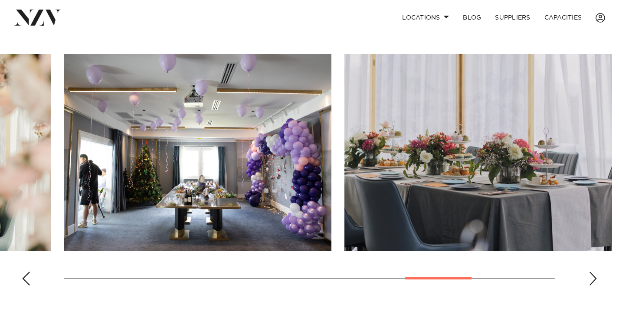
click at [591, 279] on div "Next slide" at bounding box center [593, 278] width 9 height 14
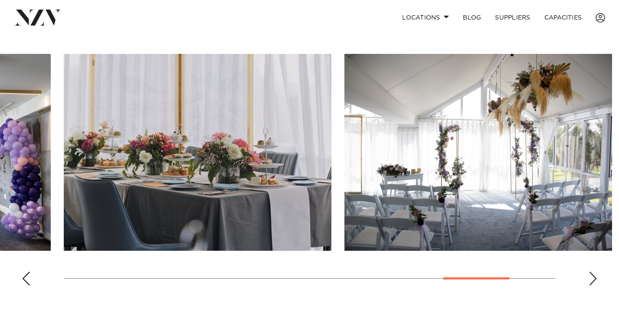
click at [591, 279] on div "Next slide" at bounding box center [593, 278] width 9 height 14
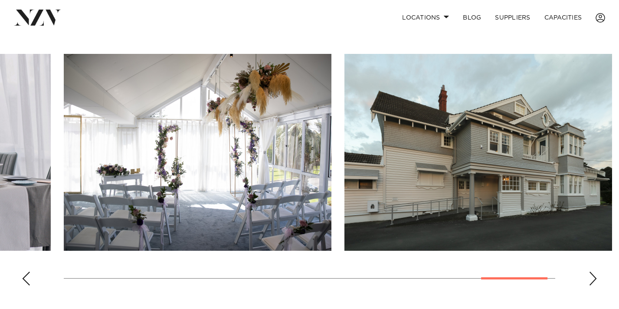
click at [591, 279] on div "Next slide" at bounding box center [593, 278] width 9 height 14
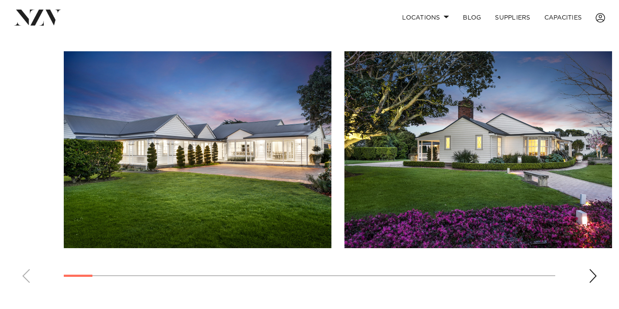
scroll to position [580, 0]
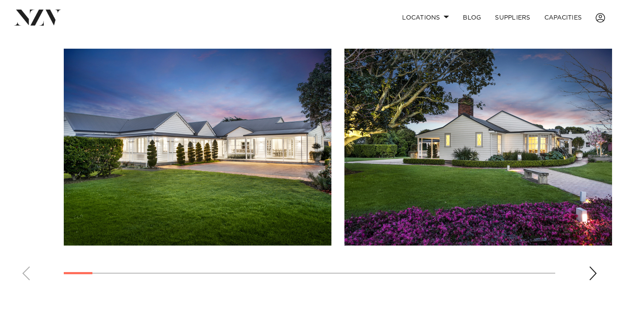
click at [589, 272] on div "Next slide" at bounding box center [593, 273] width 9 height 14
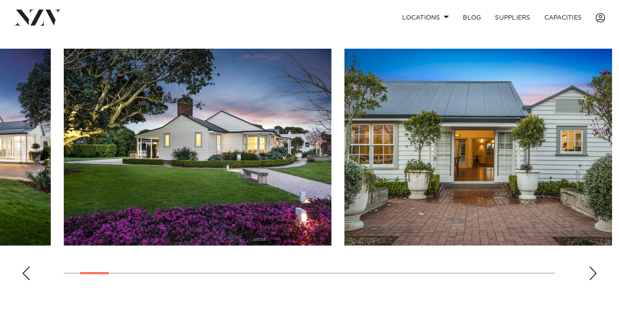
click at [589, 272] on div "Next slide" at bounding box center [593, 273] width 9 height 14
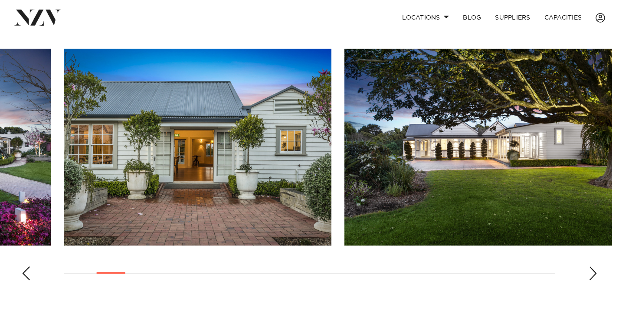
click at [589, 272] on div "Next slide" at bounding box center [593, 273] width 9 height 14
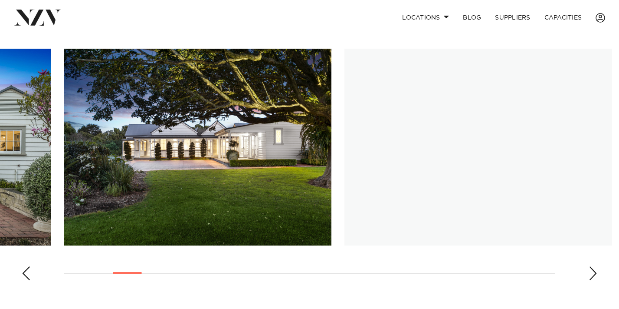
click at [589, 272] on div "Next slide" at bounding box center [593, 273] width 9 height 14
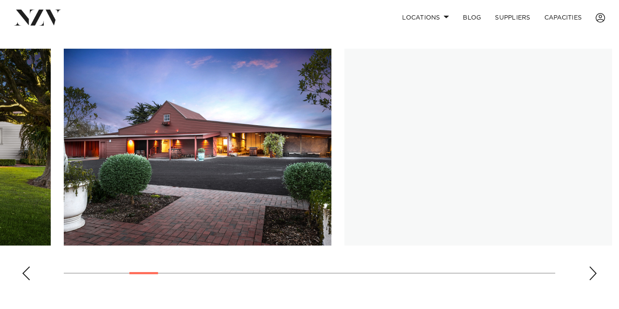
click at [589, 272] on div "Next slide" at bounding box center [593, 273] width 9 height 14
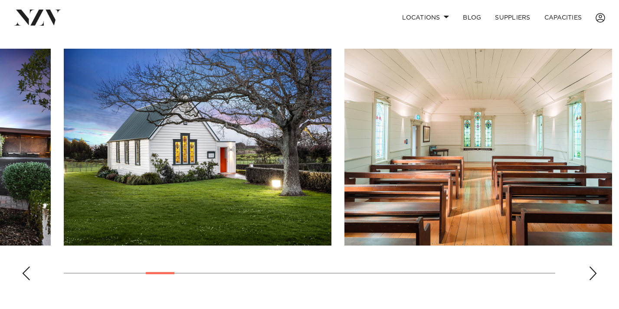
click at [589, 272] on div "Next slide" at bounding box center [593, 273] width 9 height 14
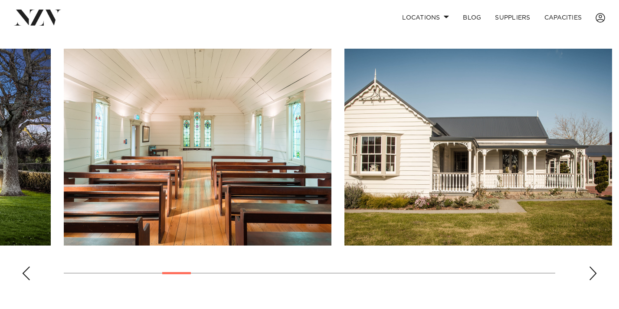
click at [589, 272] on div "Next slide" at bounding box center [593, 273] width 9 height 14
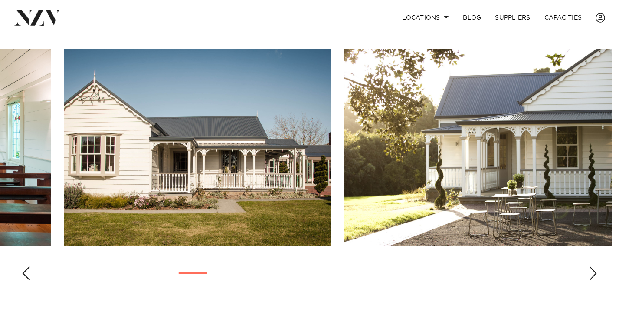
click at [589, 272] on div "Next slide" at bounding box center [593, 273] width 9 height 14
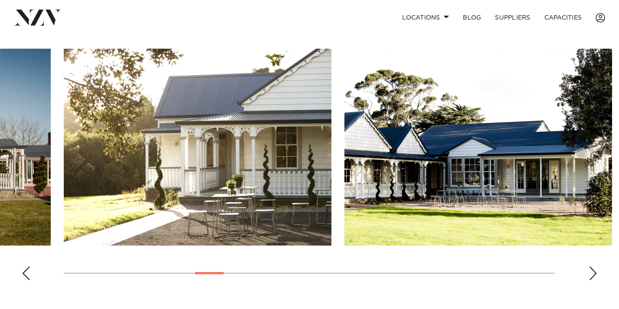
click at [589, 272] on div "Next slide" at bounding box center [593, 273] width 9 height 14
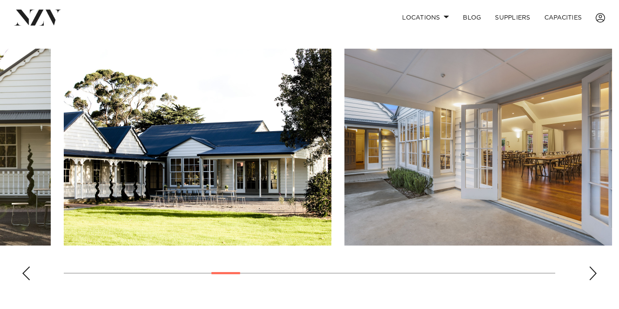
click at [589, 272] on div "Next slide" at bounding box center [593, 273] width 9 height 14
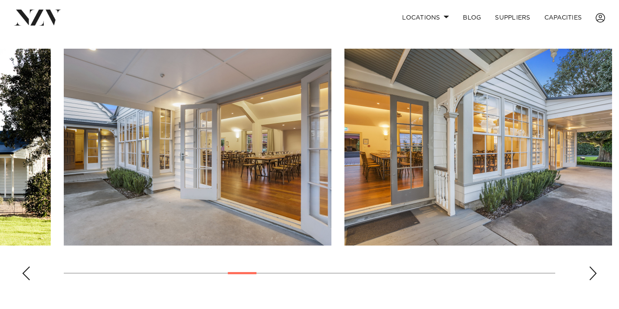
click at [589, 272] on div "Next slide" at bounding box center [593, 273] width 9 height 14
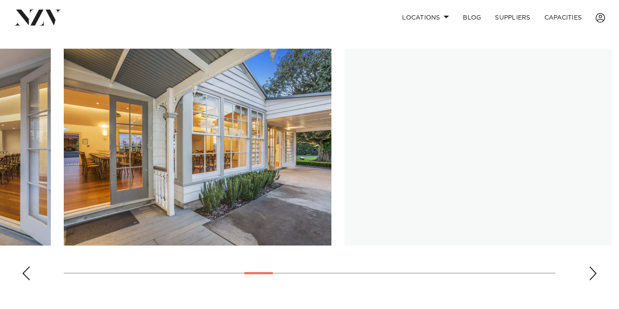
click at [589, 272] on div "Next slide" at bounding box center [593, 273] width 9 height 14
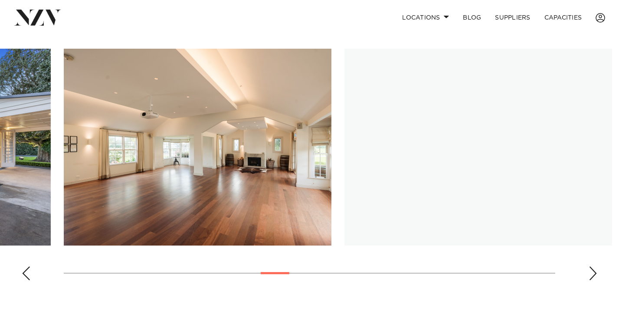
click at [589, 272] on div "Next slide" at bounding box center [593, 273] width 9 height 14
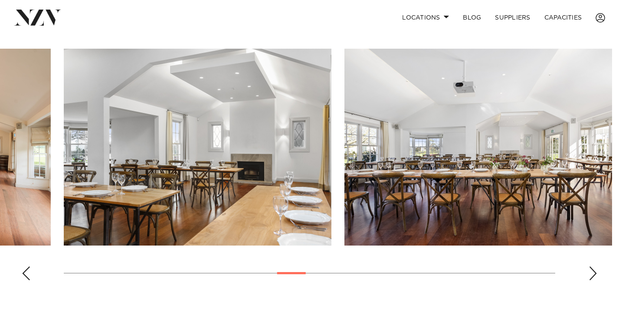
click at [589, 272] on div "Next slide" at bounding box center [593, 273] width 9 height 14
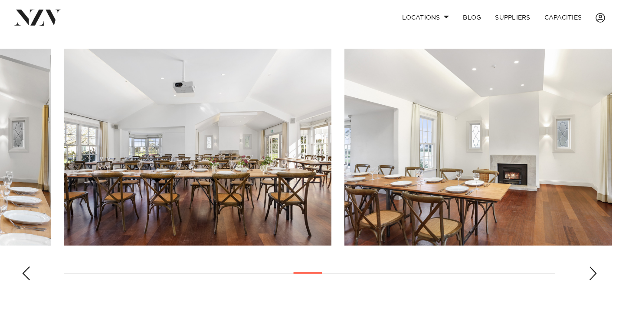
click at [589, 272] on div "Next slide" at bounding box center [593, 273] width 9 height 14
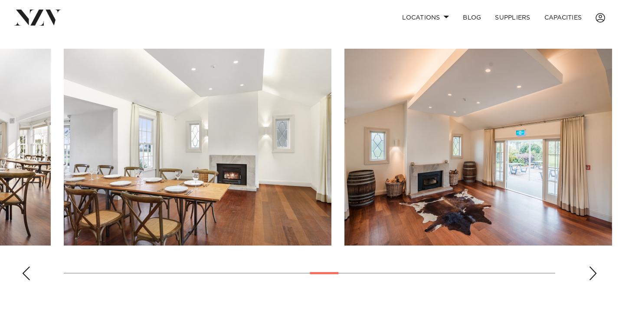
click at [589, 272] on div "Next slide" at bounding box center [593, 273] width 9 height 14
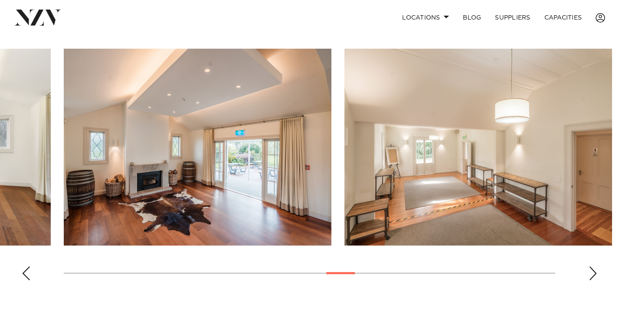
click at [589, 272] on div "Next slide" at bounding box center [593, 273] width 9 height 14
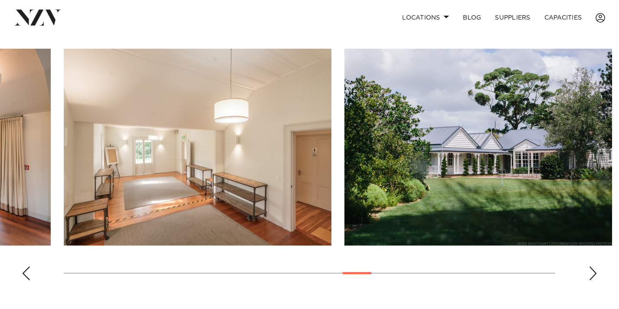
click at [589, 272] on div "Next slide" at bounding box center [593, 273] width 9 height 14
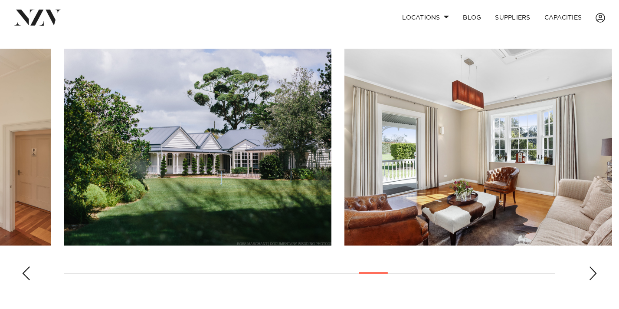
click at [589, 272] on div "Next slide" at bounding box center [593, 273] width 9 height 14
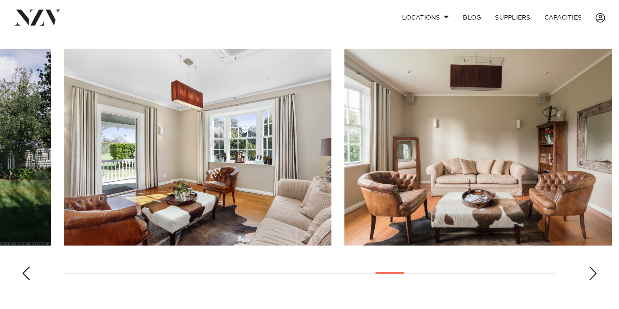
click at [589, 272] on div "Next slide" at bounding box center [593, 273] width 9 height 14
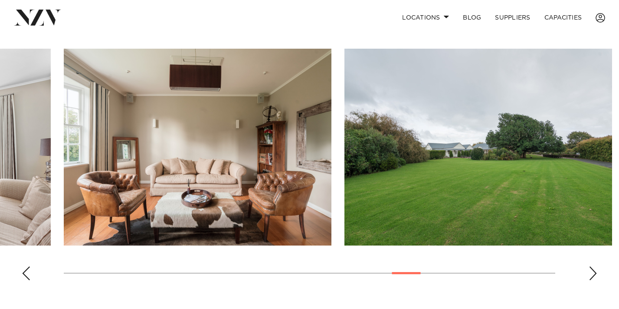
click at [589, 272] on div "Next slide" at bounding box center [593, 273] width 9 height 14
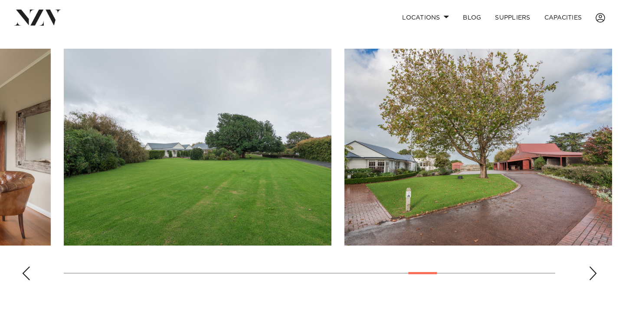
click at [589, 272] on div "Next slide" at bounding box center [593, 273] width 9 height 14
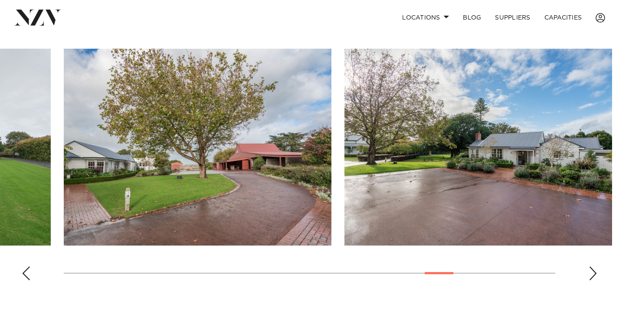
click at [589, 272] on div "Next slide" at bounding box center [593, 273] width 9 height 14
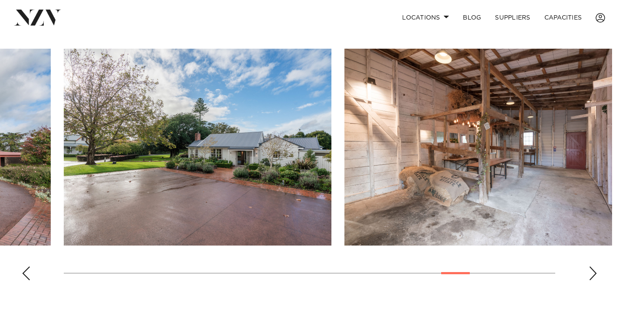
click at [589, 272] on div "Next slide" at bounding box center [593, 273] width 9 height 14
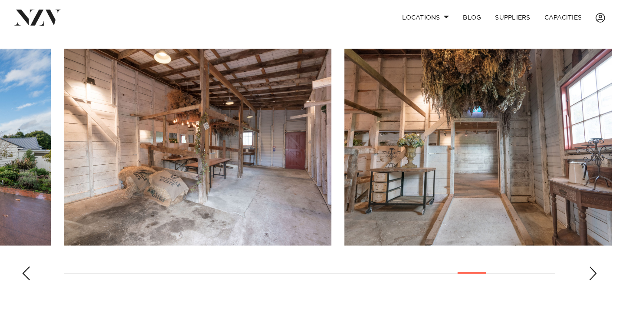
click at [589, 272] on div "Next slide" at bounding box center [593, 273] width 9 height 14
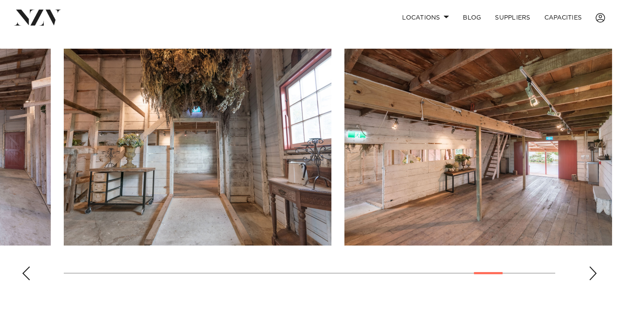
click at [589, 272] on div "Next slide" at bounding box center [593, 273] width 9 height 14
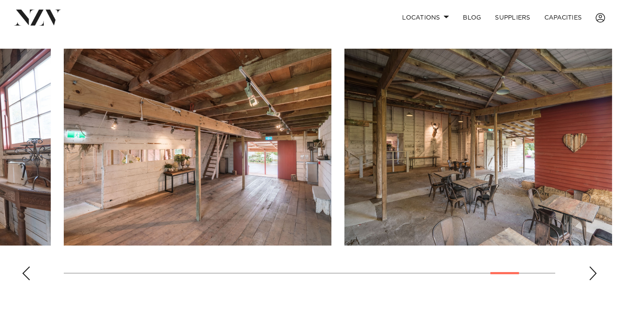
click at [589, 272] on div "Next slide" at bounding box center [593, 273] width 9 height 14
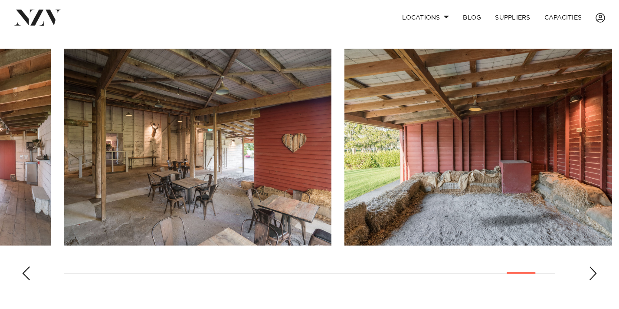
click at [589, 272] on div "Next slide" at bounding box center [593, 273] width 9 height 14
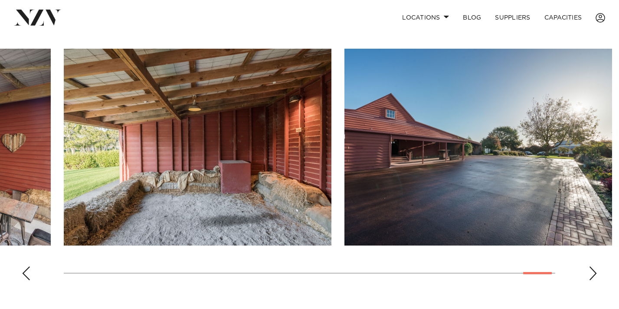
click at [589, 272] on div "Next slide" at bounding box center [593, 273] width 9 height 14
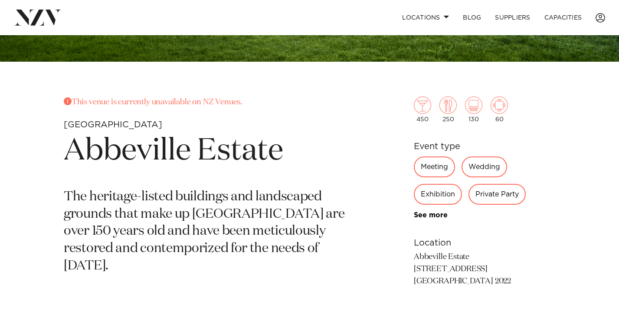
scroll to position [264, 0]
drag, startPoint x: 496, startPoint y: 281, endPoint x: 412, endPoint y: 260, distance: 85.9
click at [412, 260] on div "This venue is currently unavailable on NZ Venues. Auckland Abbeville Estate The…" at bounding box center [309, 205] width 605 height 219
copy p "Abbeville Estate 9 Uenuku Way Auckland Airport 2022"
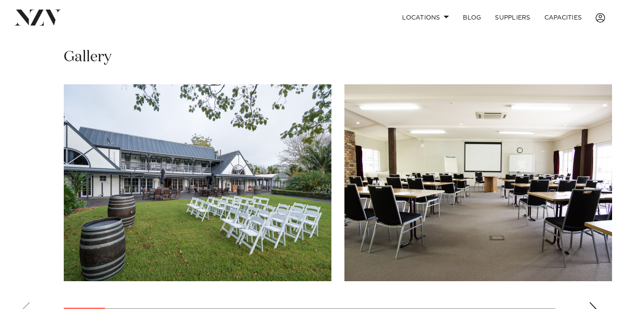
scroll to position [586, 0]
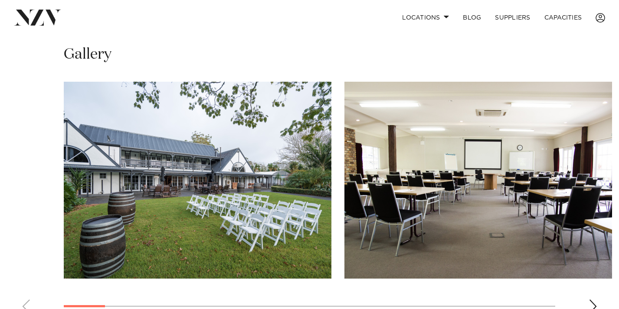
click at [599, 293] on swiper-container at bounding box center [309, 201] width 619 height 238
click at [595, 299] on div "Next slide" at bounding box center [593, 306] width 9 height 14
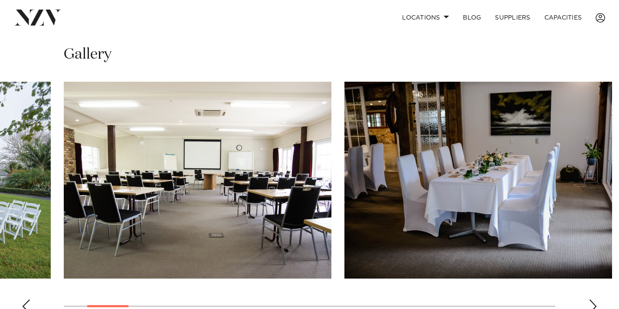
click at [595, 299] on div "Next slide" at bounding box center [593, 306] width 9 height 14
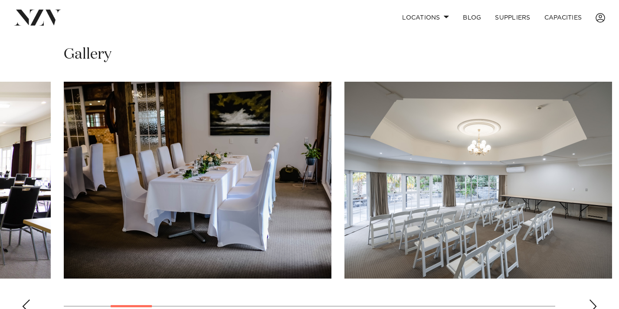
click at [595, 299] on div "Next slide" at bounding box center [593, 306] width 9 height 14
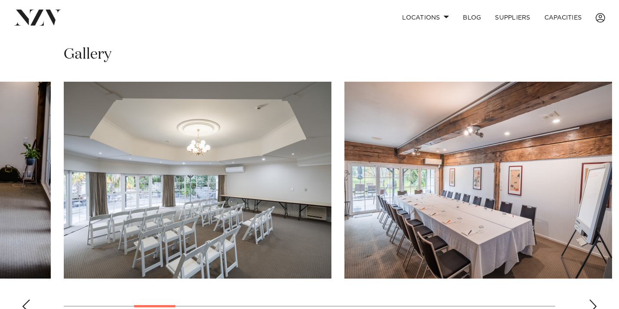
click at [595, 299] on div "Next slide" at bounding box center [593, 306] width 9 height 14
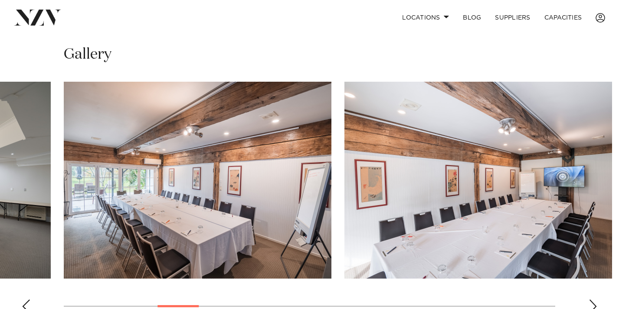
click at [595, 299] on div "Next slide" at bounding box center [593, 306] width 9 height 14
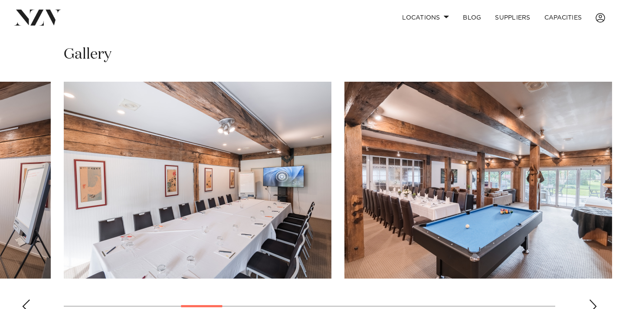
click at [595, 299] on div "Next slide" at bounding box center [593, 306] width 9 height 14
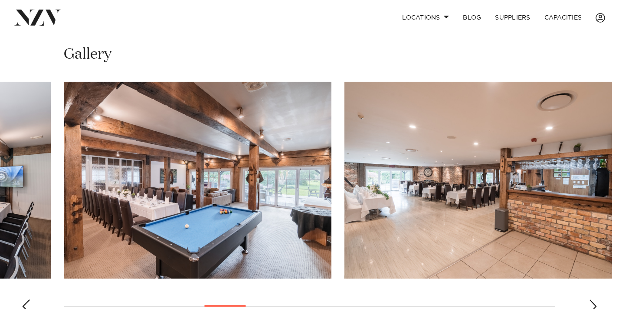
click at [595, 299] on div "Next slide" at bounding box center [593, 306] width 9 height 14
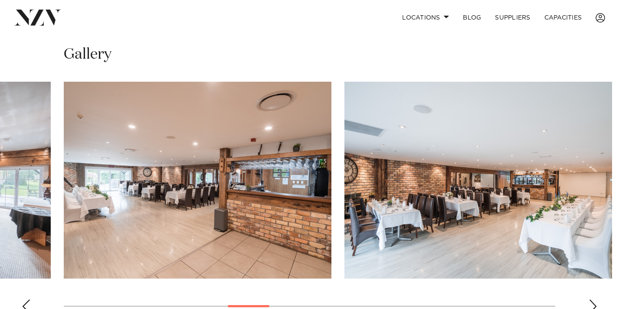
click at [595, 299] on div "Next slide" at bounding box center [593, 306] width 9 height 14
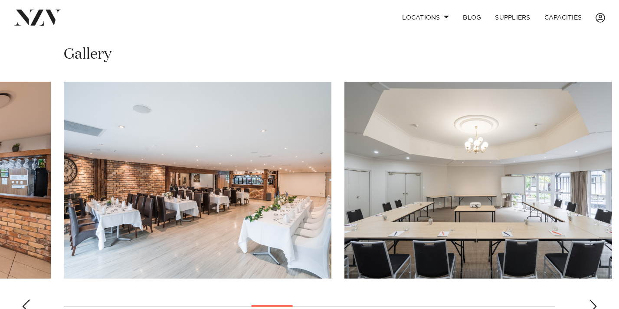
click at [595, 299] on div "Next slide" at bounding box center [593, 306] width 9 height 14
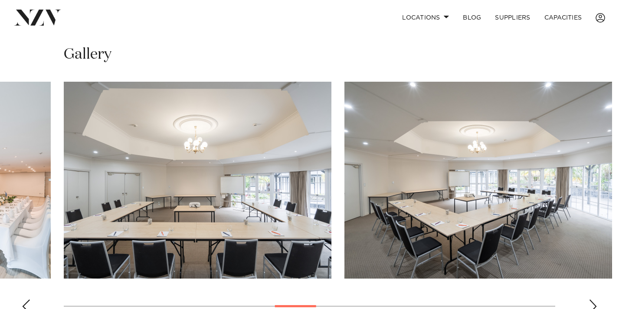
click at [595, 299] on div "Next slide" at bounding box center [593, 306] width 9 height 14
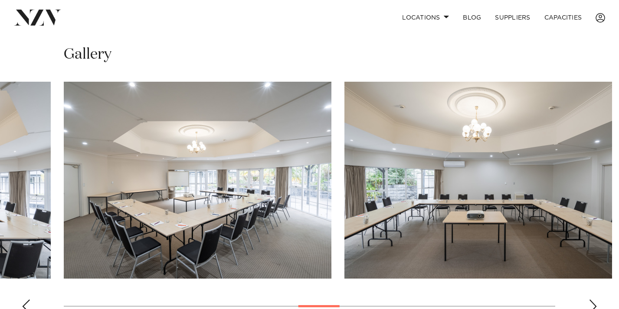
click at [595, 299] on div "Next slide" at bounding box center [593, 306] width 9 height 14
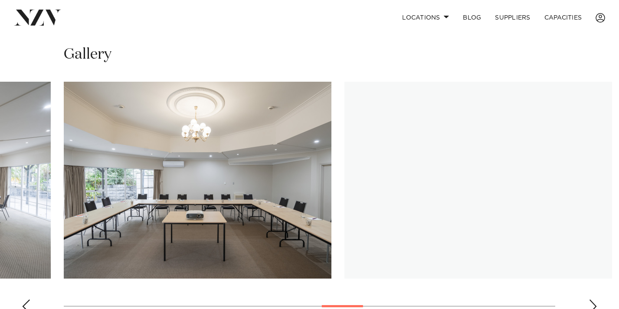
click at [595, 299] on div "Next slide" at bounding box center [593, 306] width 9 height 14
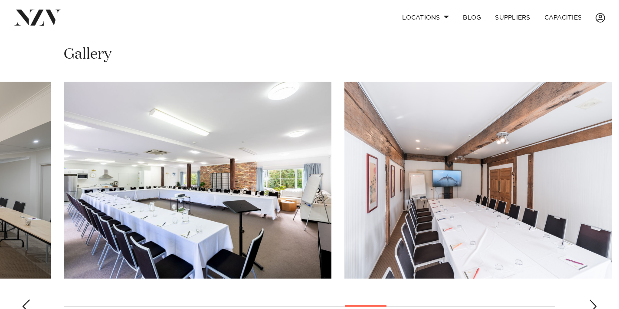
click at [595, 299] on div "Next slide" at bounding box center [593, 306] width 9 height 14
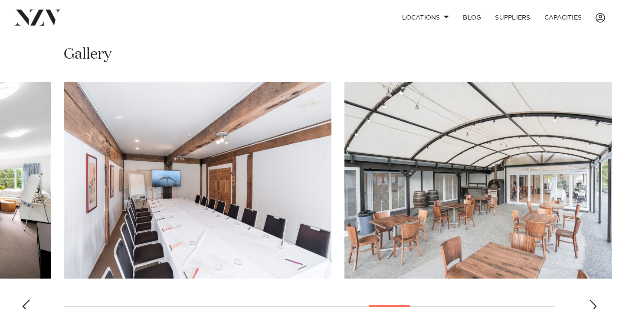
click at [595, 299] on div "Next slide" at bounding box center [593, 306] width 9 height 14
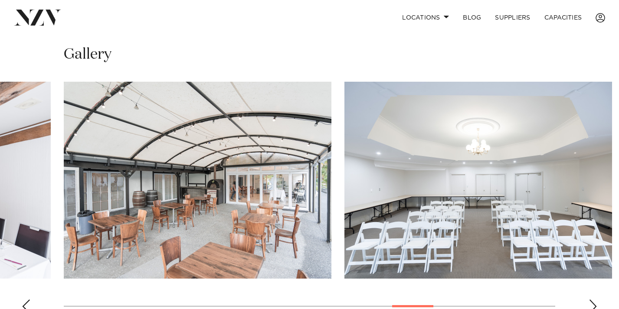
click at [595, 299] on div "Next slide" at bounding box center [593, 306] width 9 height 14
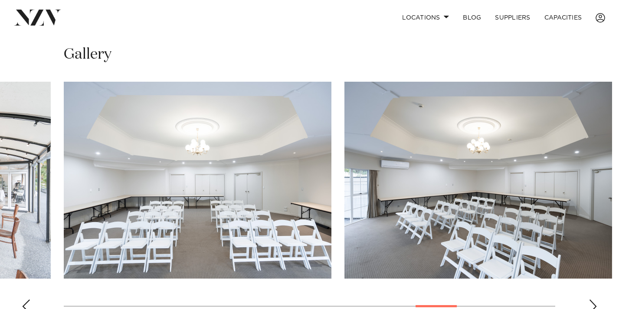
click at [595, 299] on div "Next slide" at bounding box center [593, 306] width 9 height 14
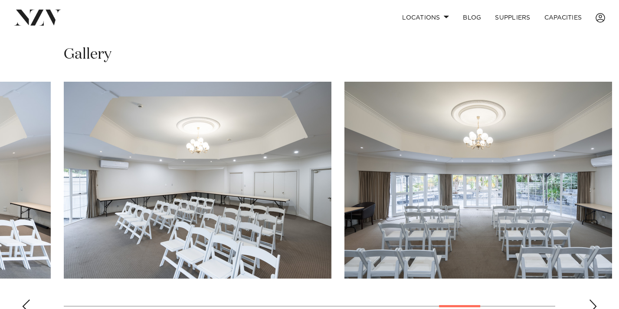
click at [595, 299] on div "Next slide" at bounding box center [593, 306] width 9 height 14
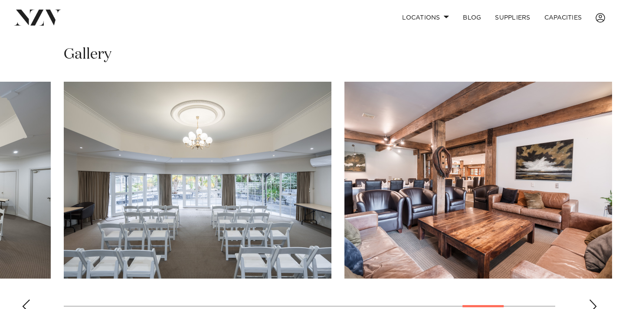
click at [595, 299] on div "Next slide" at bounding box center [593, 306] width 9 height 14
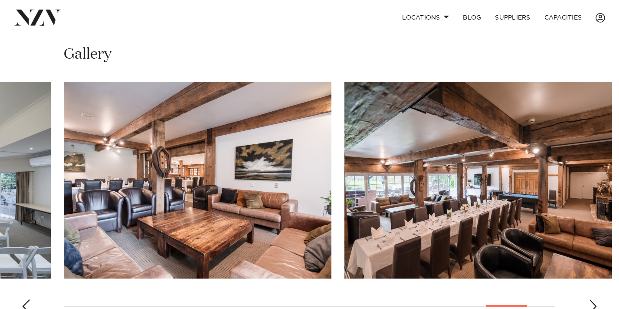
click at [595, 299] on div "Next slide" at bounding box center [593, 306] width 9 height 14
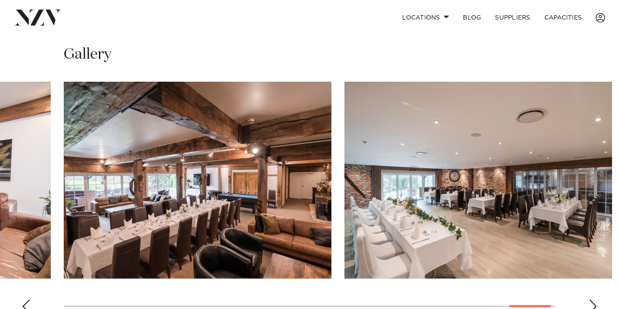
click at [595, 299] on div "Next slide" at bounding box center [593, 306] width 9 height 14
